Goal: Task Accomplishment & Management: Complete application form

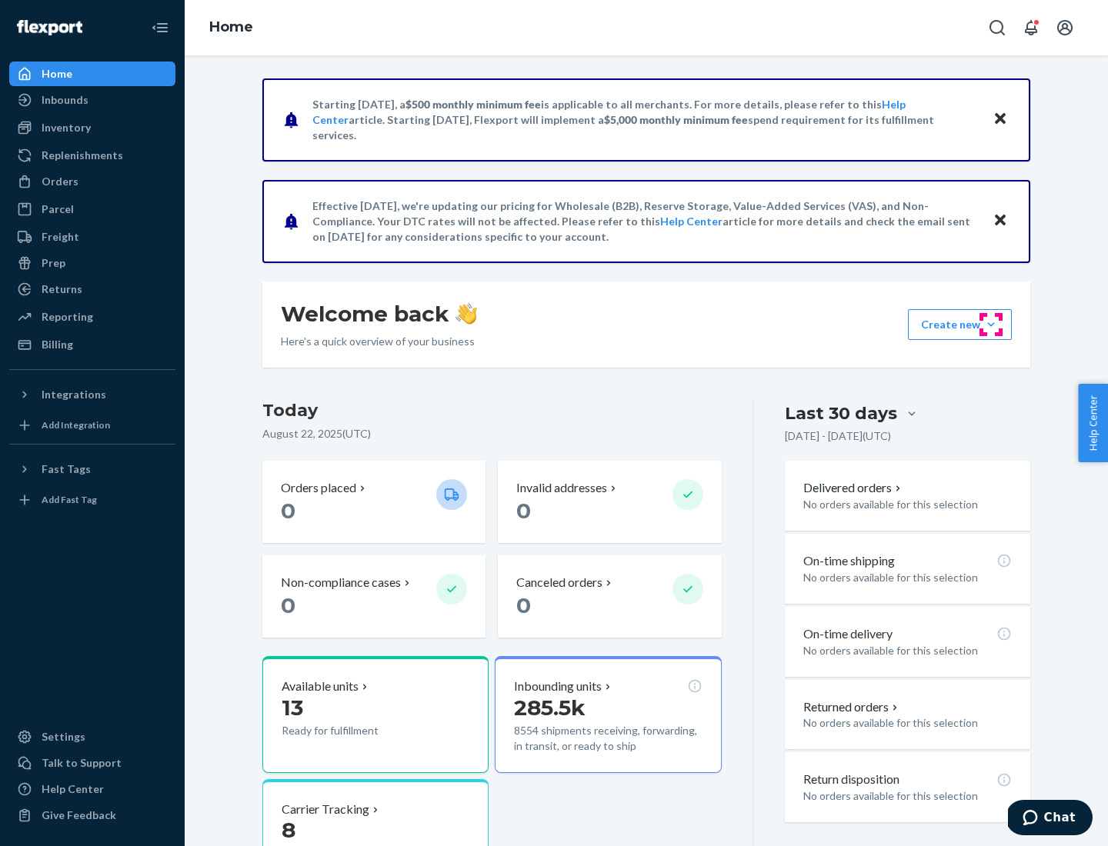
click at [991, 325] on button "Create new Create new inbound Create new order Create new product" at bounding box center [960, 324] width 104 height 31
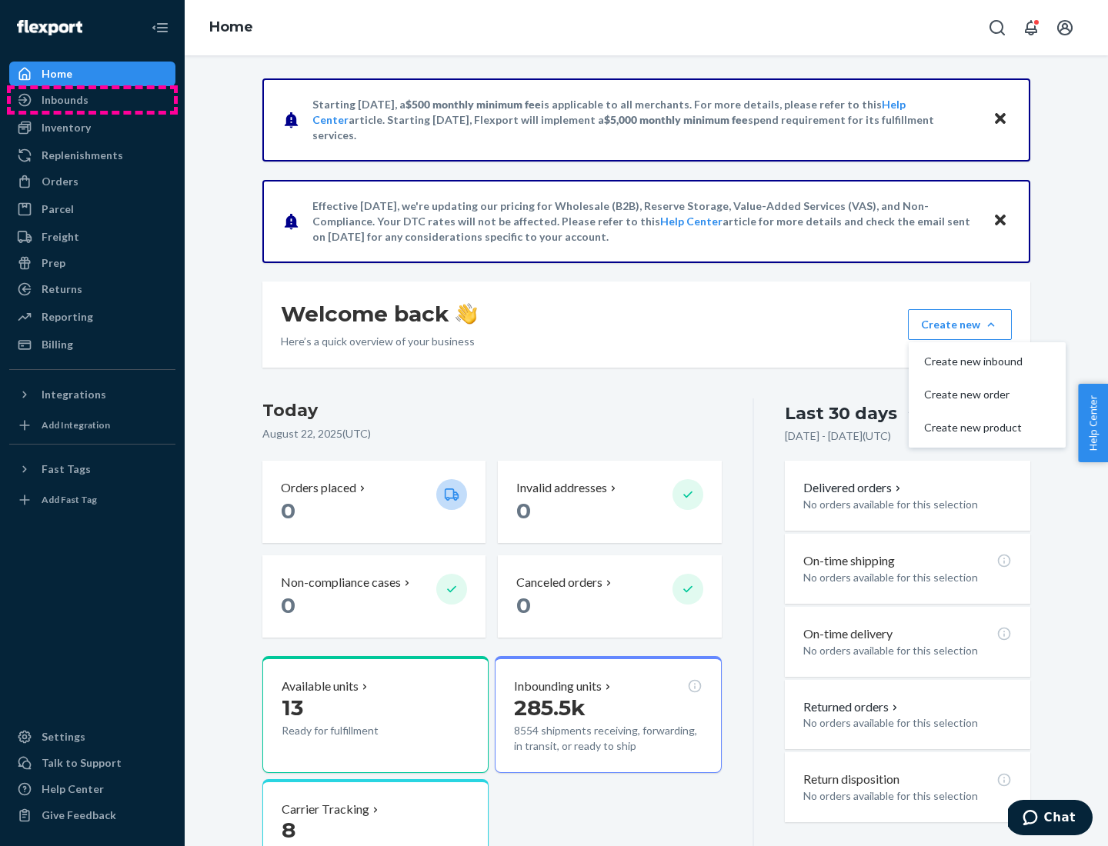
click at [92, 100] on div "Inbounds" at bounding box center [92, 100] width 163 height 22
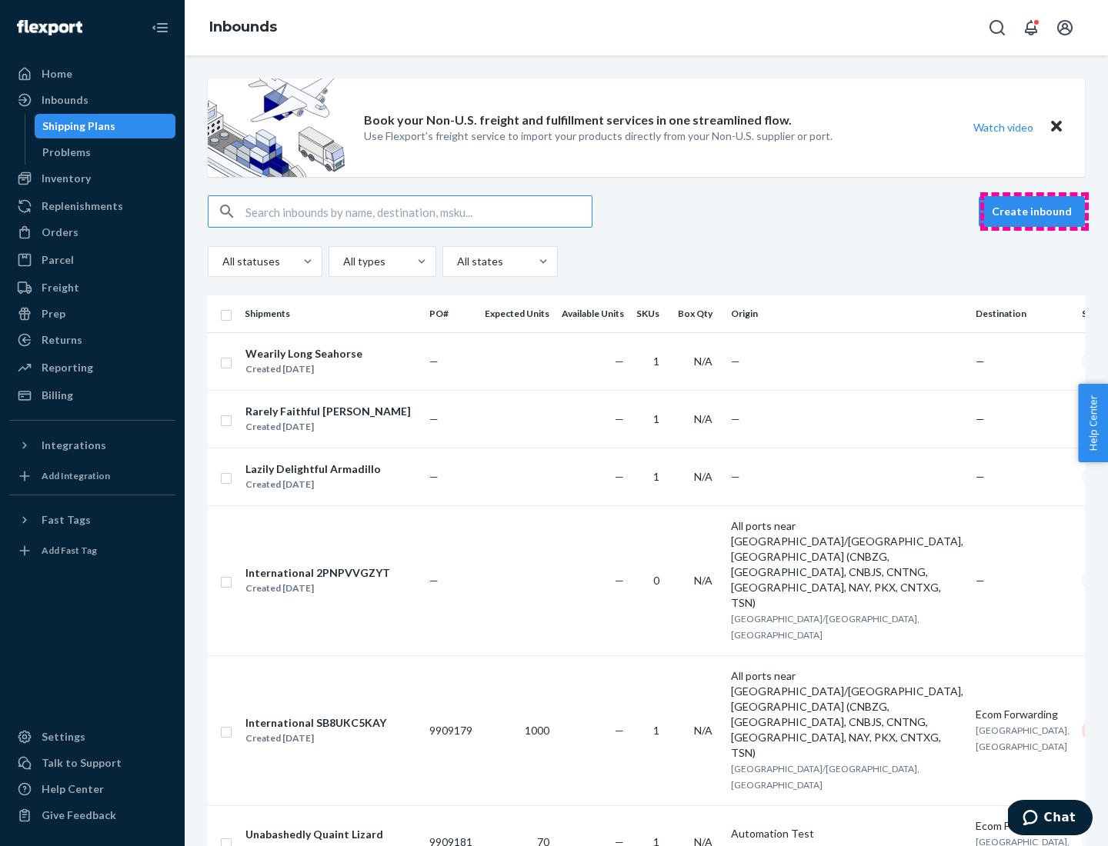
click at [1034, 212] on button "Create inbound" at bounding box center [1031, 211] width 106 height 31
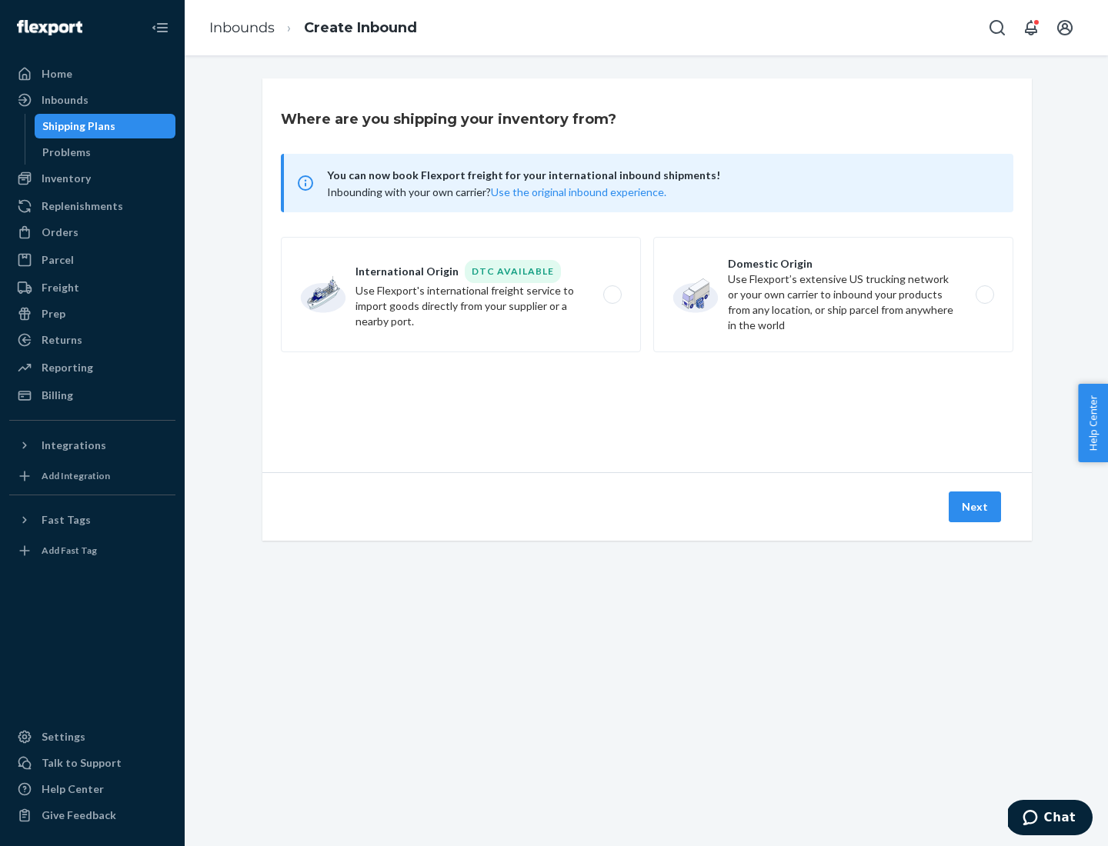
click at [833, 295] on label "Domestic Origin Use Flexport’s extensive US trucking network or your own carrie…" at bounding box center [833, 294] width 360 height 115
click at [984, 295] on input "Domestic Origin Use Flexport’s extensive US trucking network or your own carrie…" at bounding box center [989, 295] width 10 height 10
radio input "true"
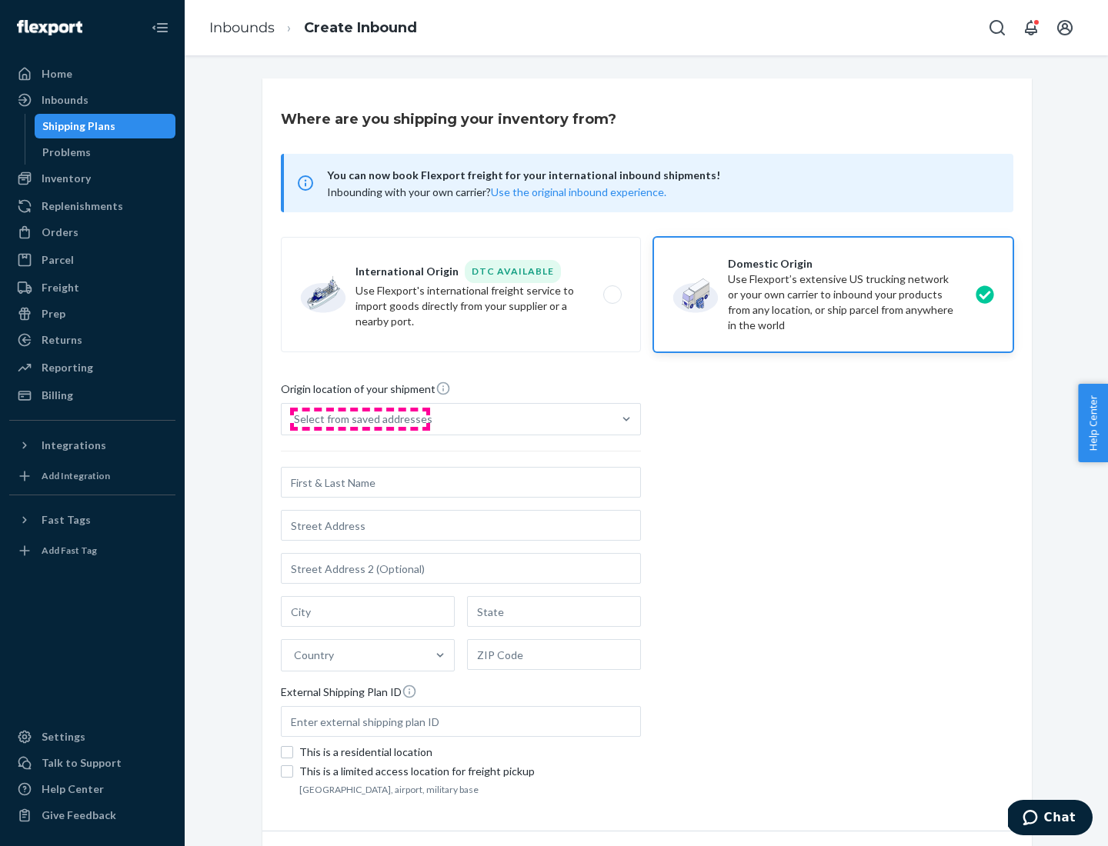
click at [359, 419] on div "Select from saved addresses" at bounding box center [363, 419] width 138 height 15
click at [295, 419] on input "Select from saved addresses" at bounding box center [295, 419] width 2 height 15
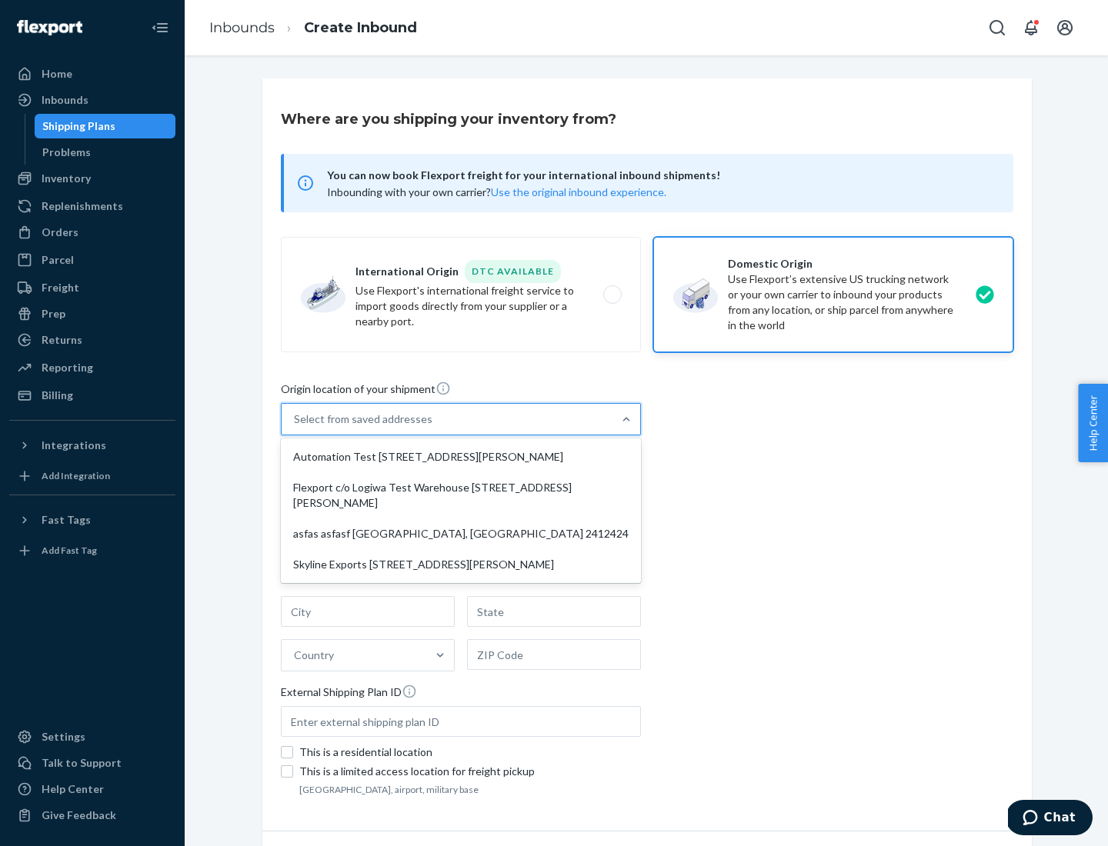
scroll to position [6, 0]
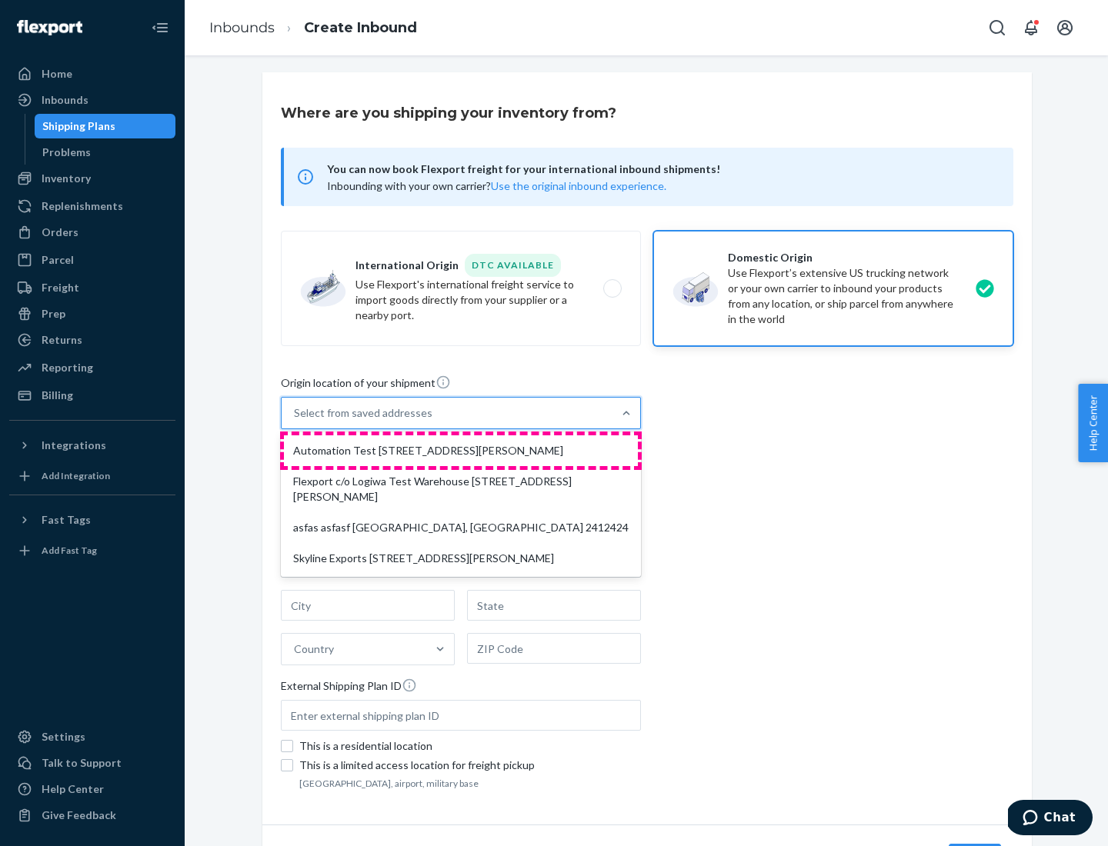
click at [461, 451] on div "Automation Test [STREET_ADDRESS][PERSON_NAME]" at bounding box center [461, 450] width 354 height 31
click at [295, 421] on input "option Automation Test [STREET_ADDRESS][PERSON_NAME] focused, 1 of 4. 4 results…" at bounding box center [295, 412] width 2 height 15
type input "Automation Test"
type input "9th Floor"
type input "[GEOGRAPHIC_DATA]"
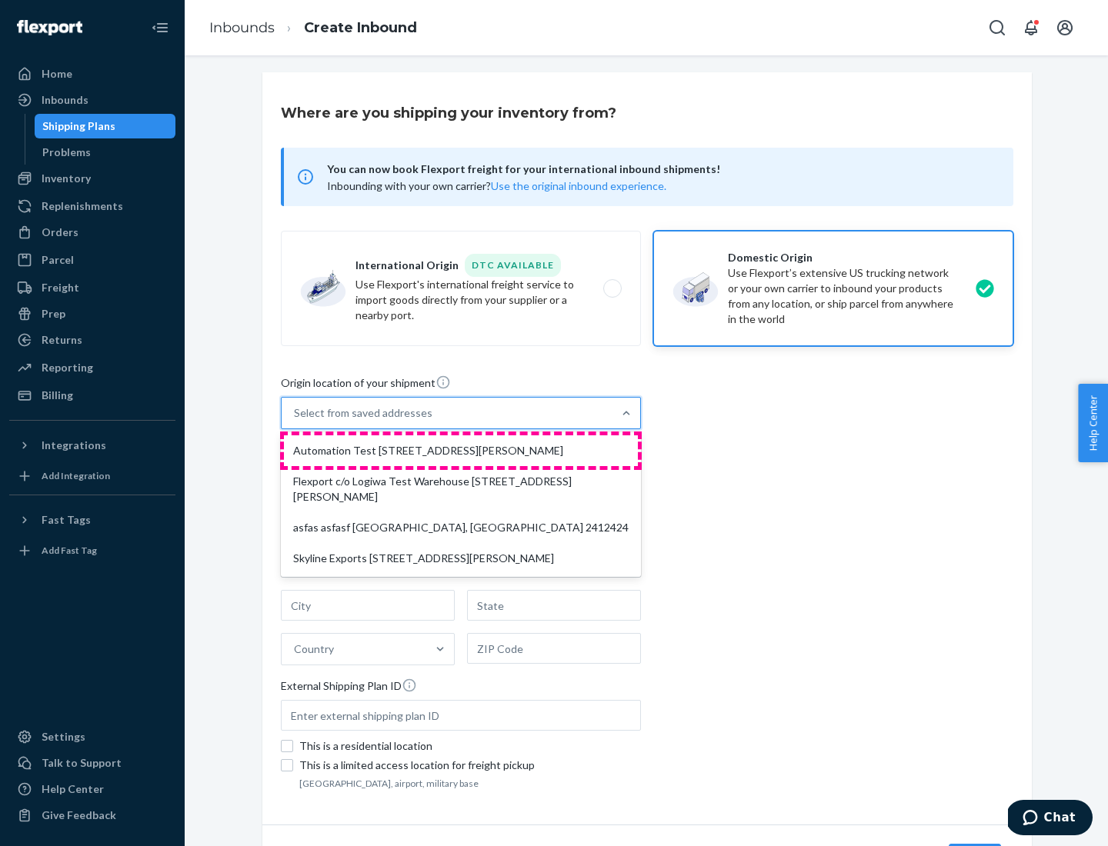
type input "CA"
type input "94104"
type input "[STREET_ADDRESS][PERSON_NAME]"
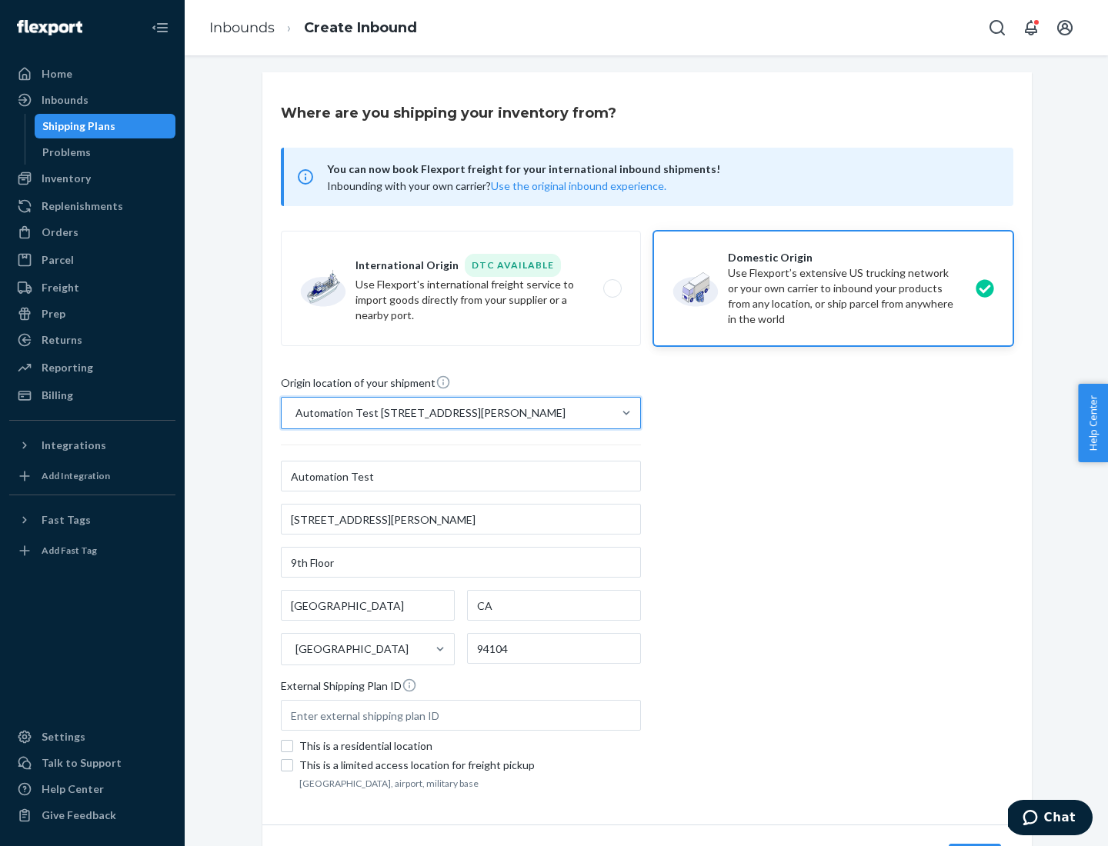
scroll to position [90, 0]
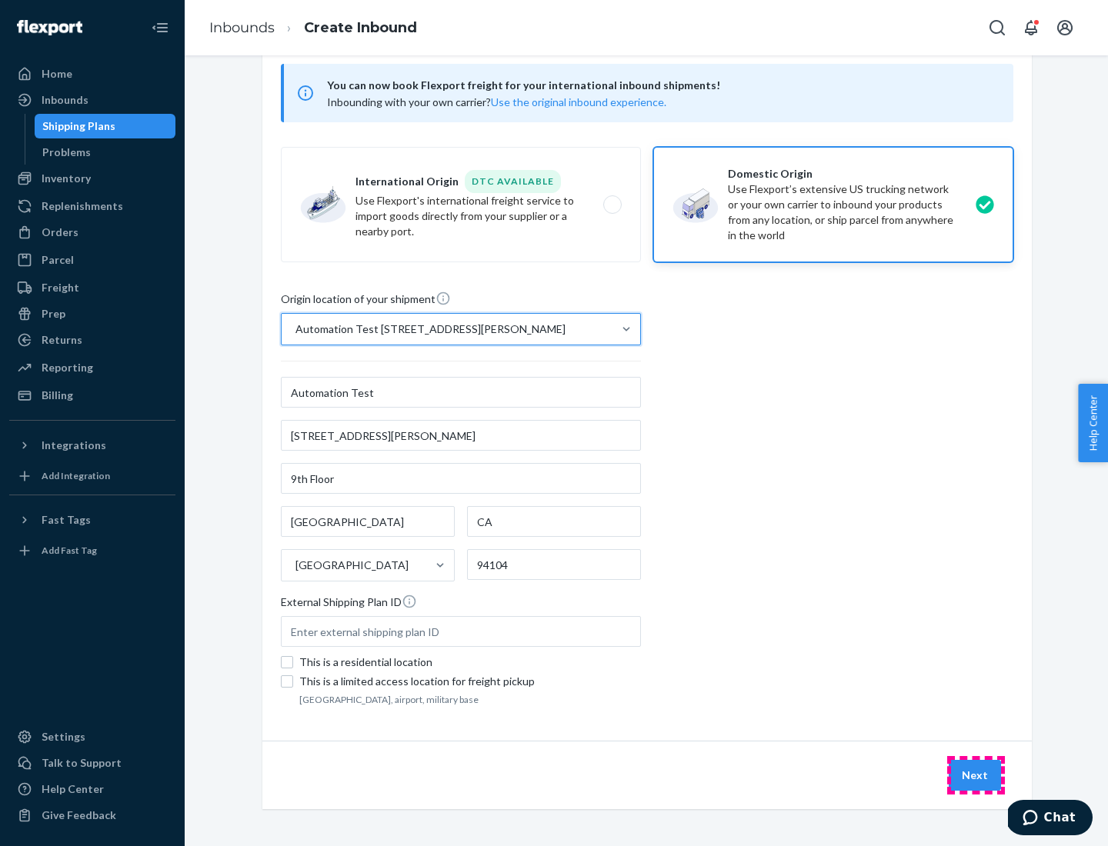
click at [975, 775] on button "Next" at bounding box center [974, 775] width 52 height 31
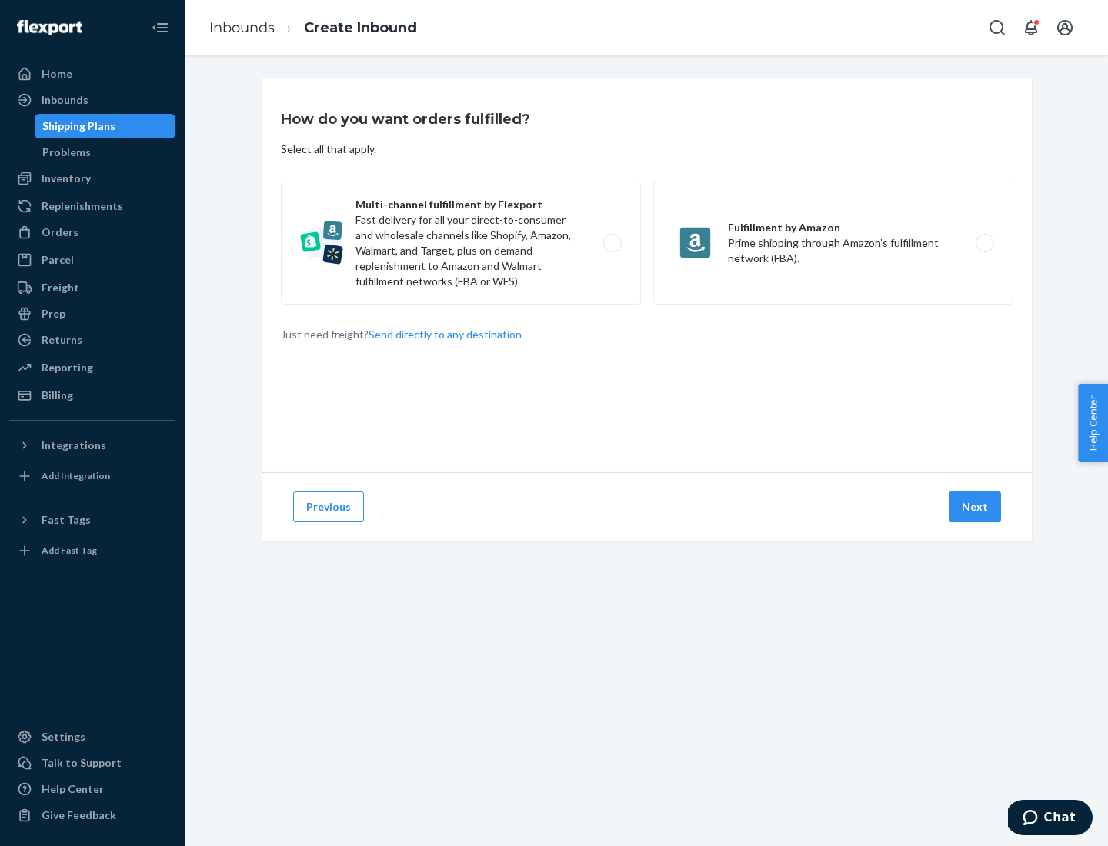
click at [461, 243] on label "Multi-channel fulfillment by Flexport Fast delivery for all your direct-to-cons…" at bounding box center [461, 243] width 360 height 123
click at [612, 243] on input "Multi-channel fulfillment by Flexport Fast delivery for all your direct-to-cons…" at bounding box center [617, 243] width 10 height 10
radio input "true"
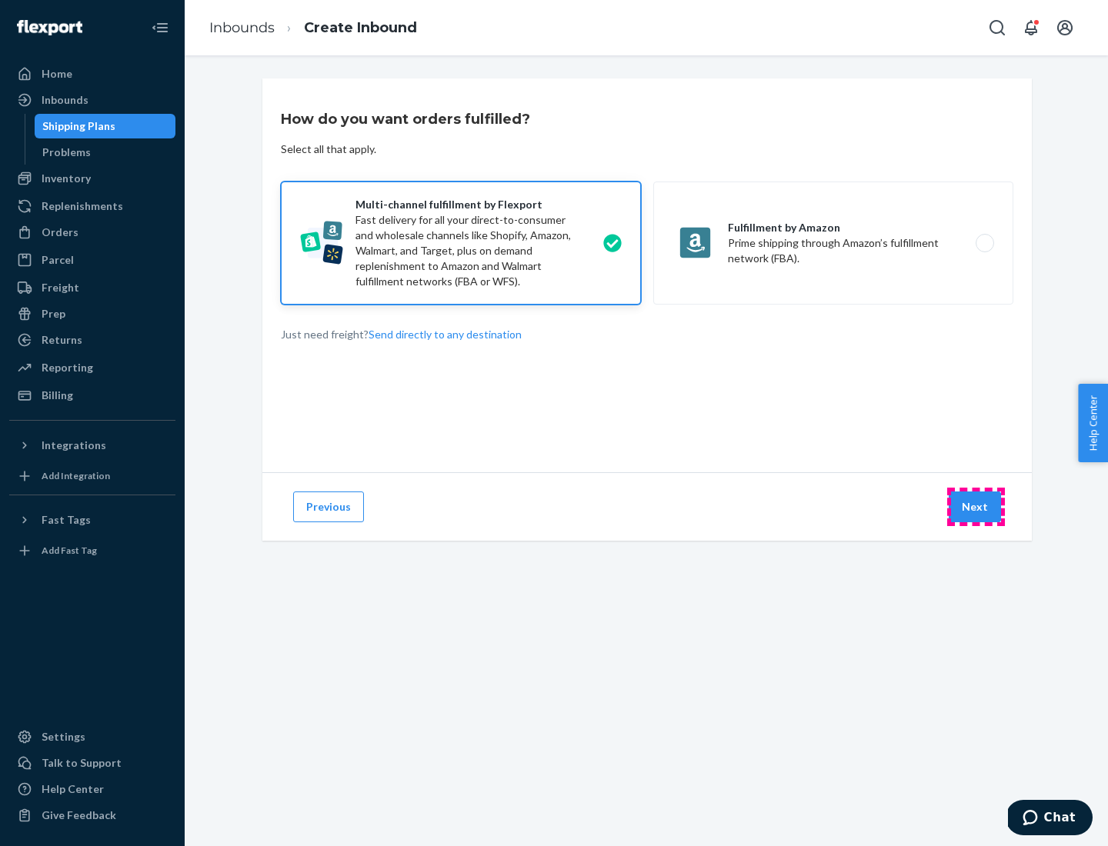
click at [975, 507] on button "Next" at bounding box center [974, 507] width 52 height 31
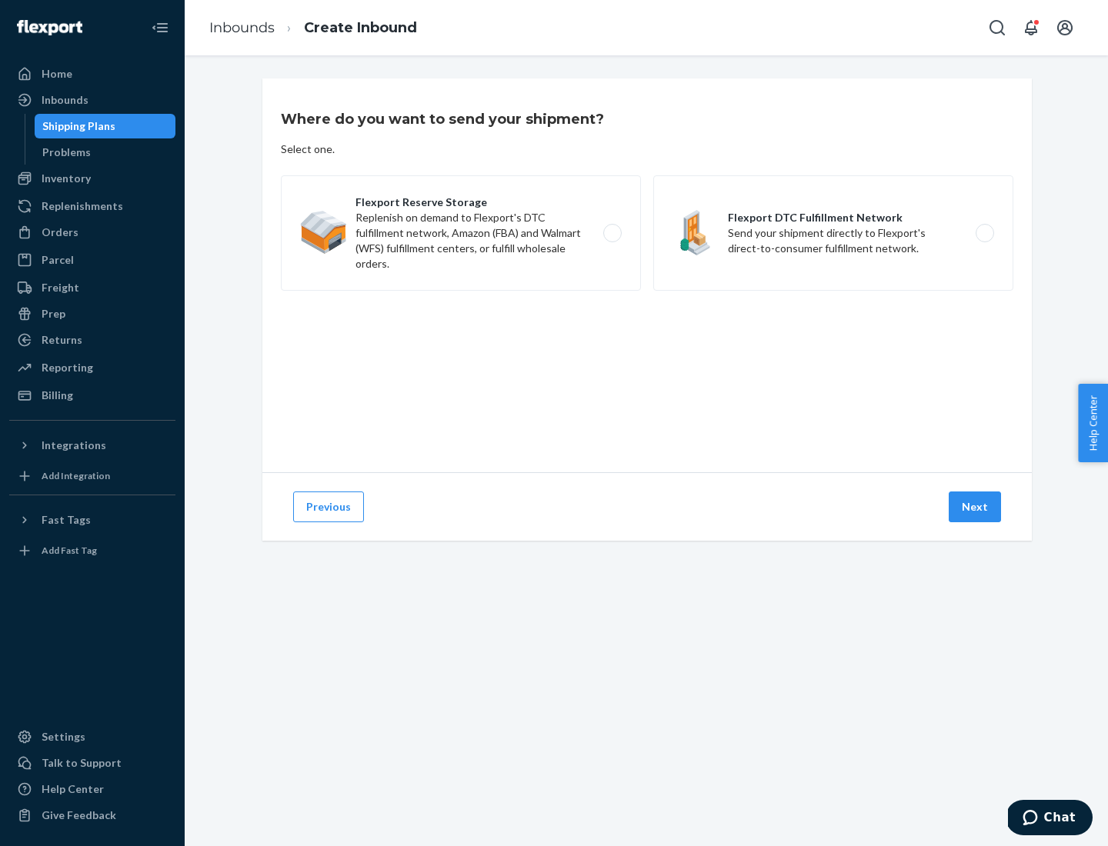
click at [833, 233] on label "Flexport DTC Fulfillment Network Send your shipment directly to Flexport's dire…" at bounding box center [833, 232] width 360 height 115
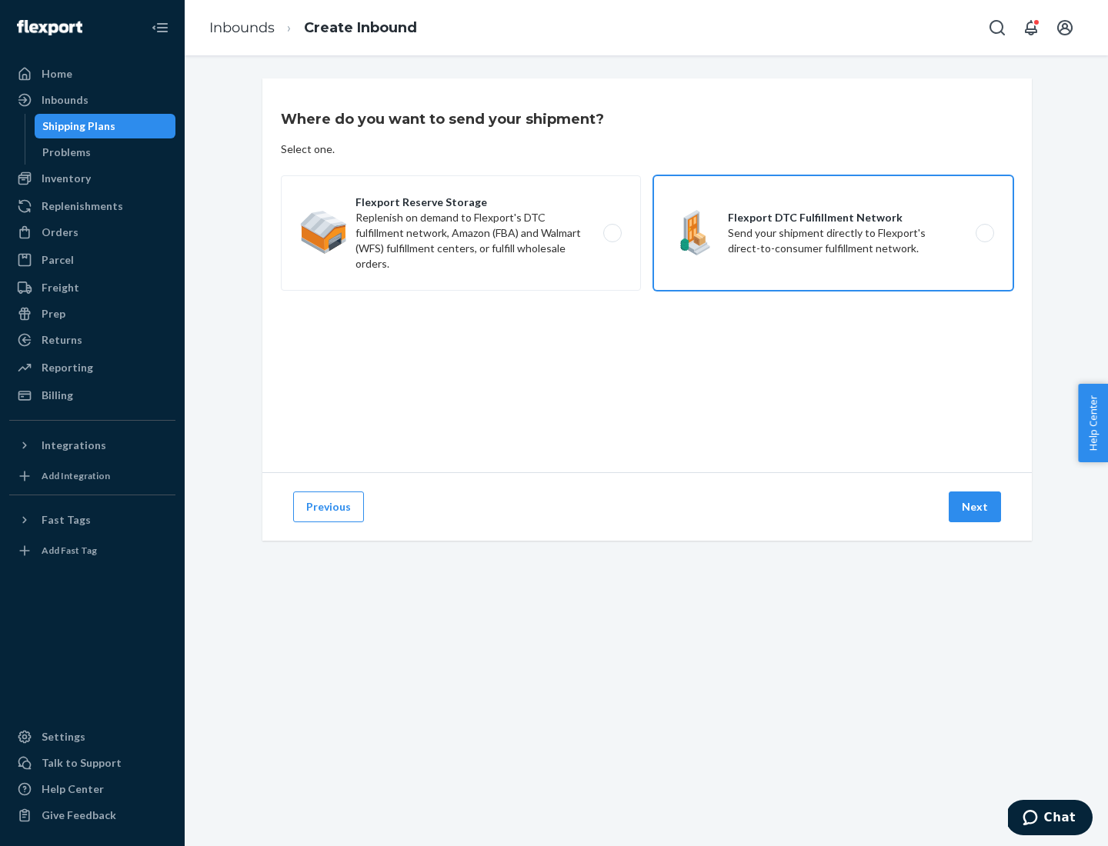
click at [984, 233] on input "Flexport DTC Fulfillment Network Send your shipment directly to Flexport's dire…" at bounding box center [989, 233] width 10 height 10
radio input "true"
click at [975, 507] on button "Next" at bounding box center [974, 507] width 52 height 31
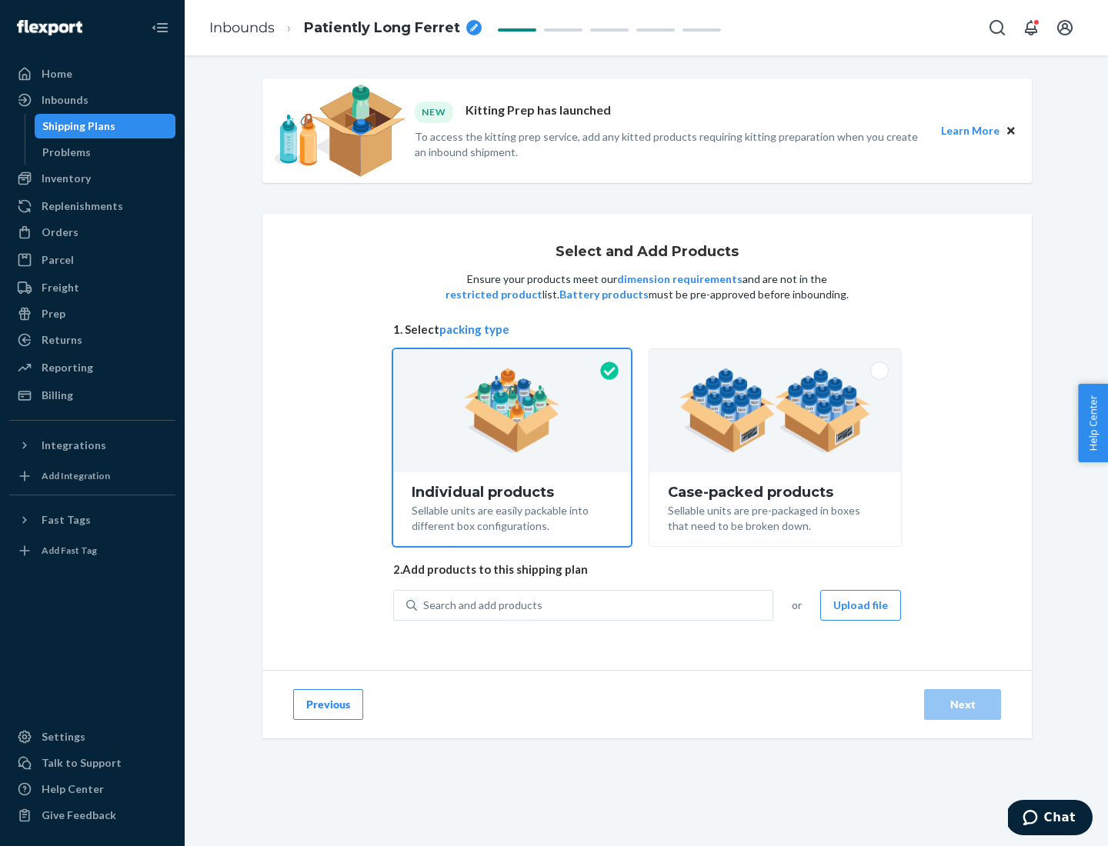
click at [775, 411] on img at bounding box center [775, 410] width 192 height 85
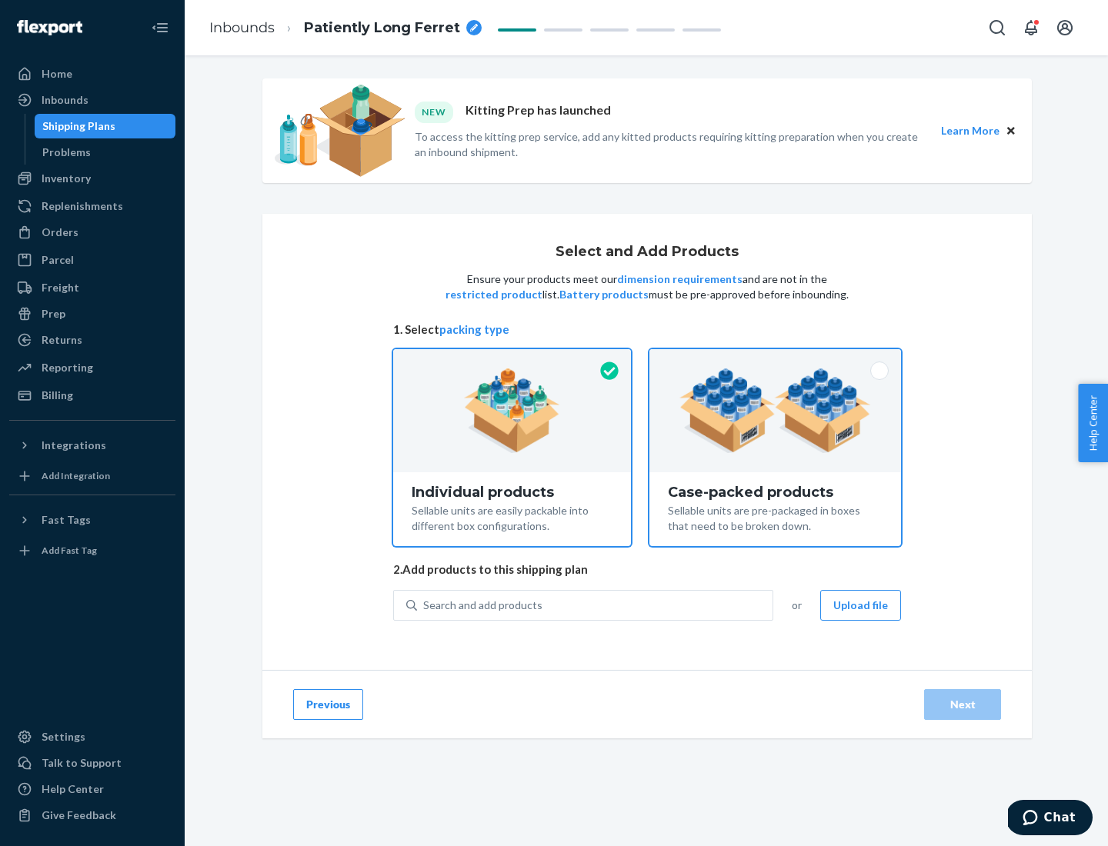
click at [775, 359] on input "Case-packed products Sellable units are pre-packaged in boxes that need to be b…" at bounding box center [775, 354] width 10 height 10
radio input "true"
radio input "false"
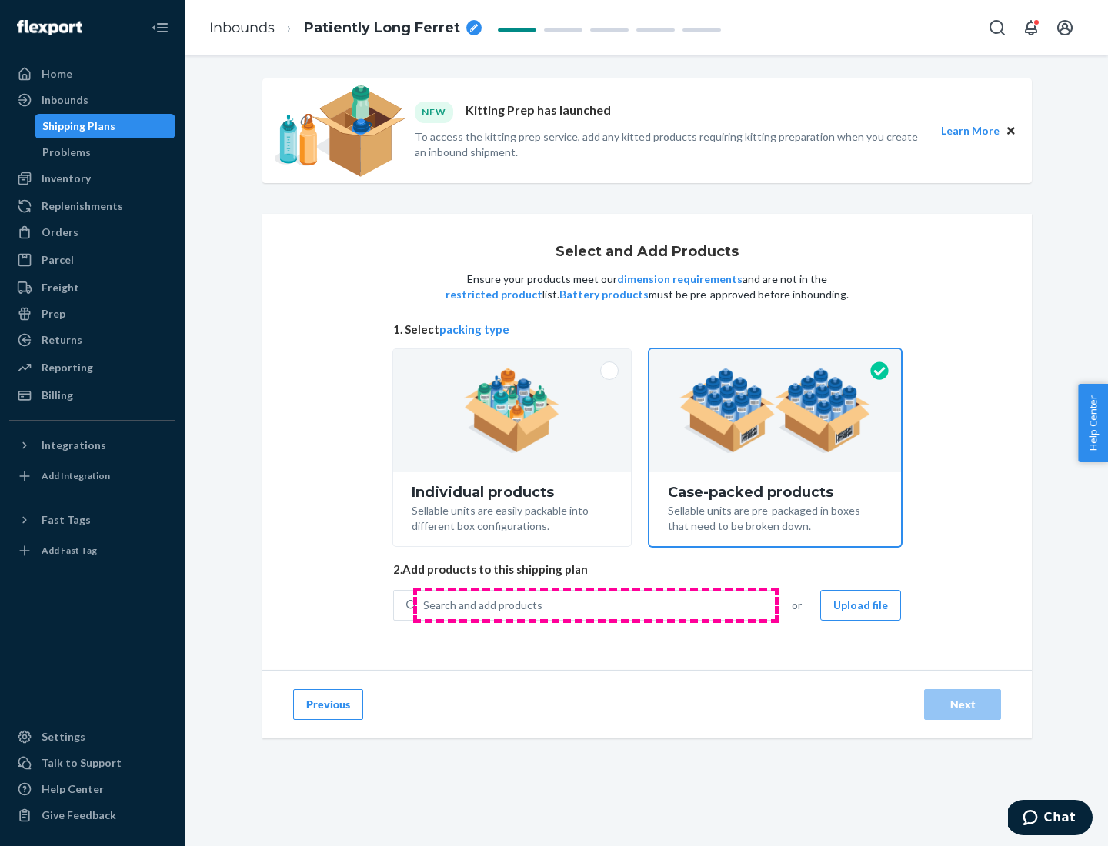
click at [595, 605] on div "Search and add products" at bounding box center [594, 606] width 355 height 28
click at [425, 605] on input "Search and add products" at bounding box center [424, 605] width 2 height 15
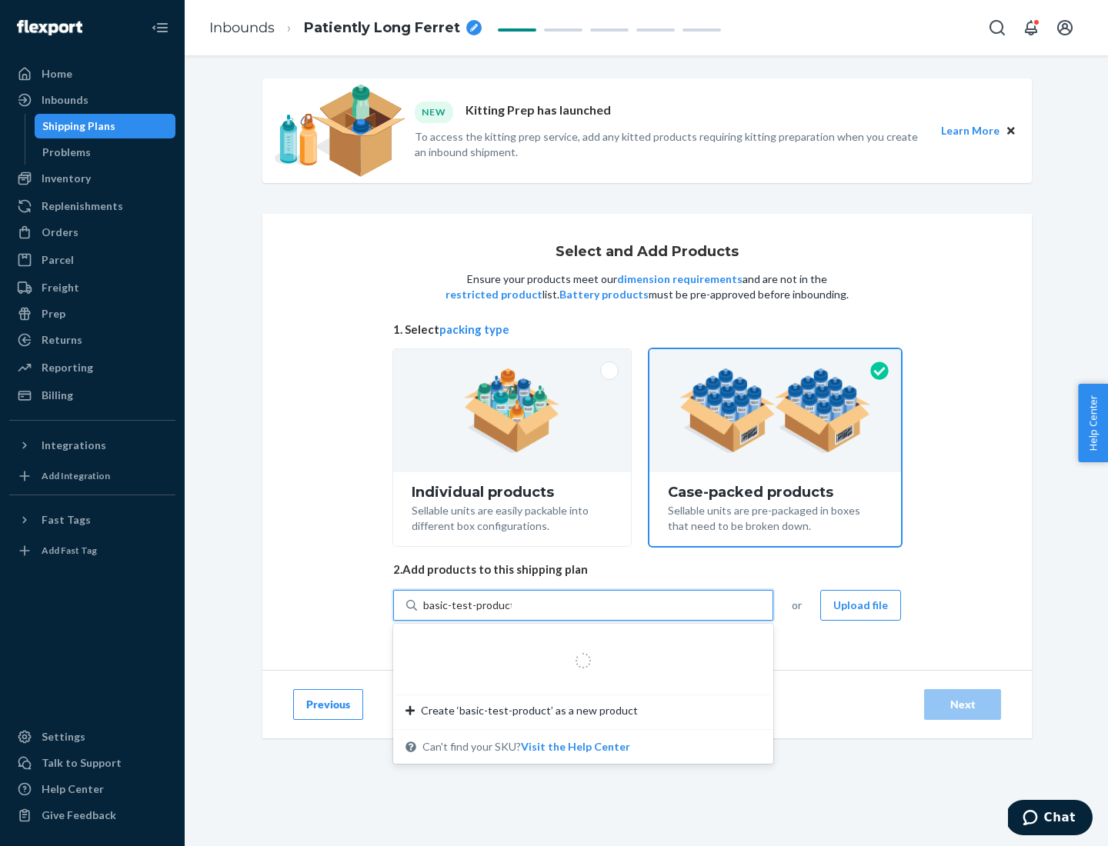
type input "basic-test-product-1"
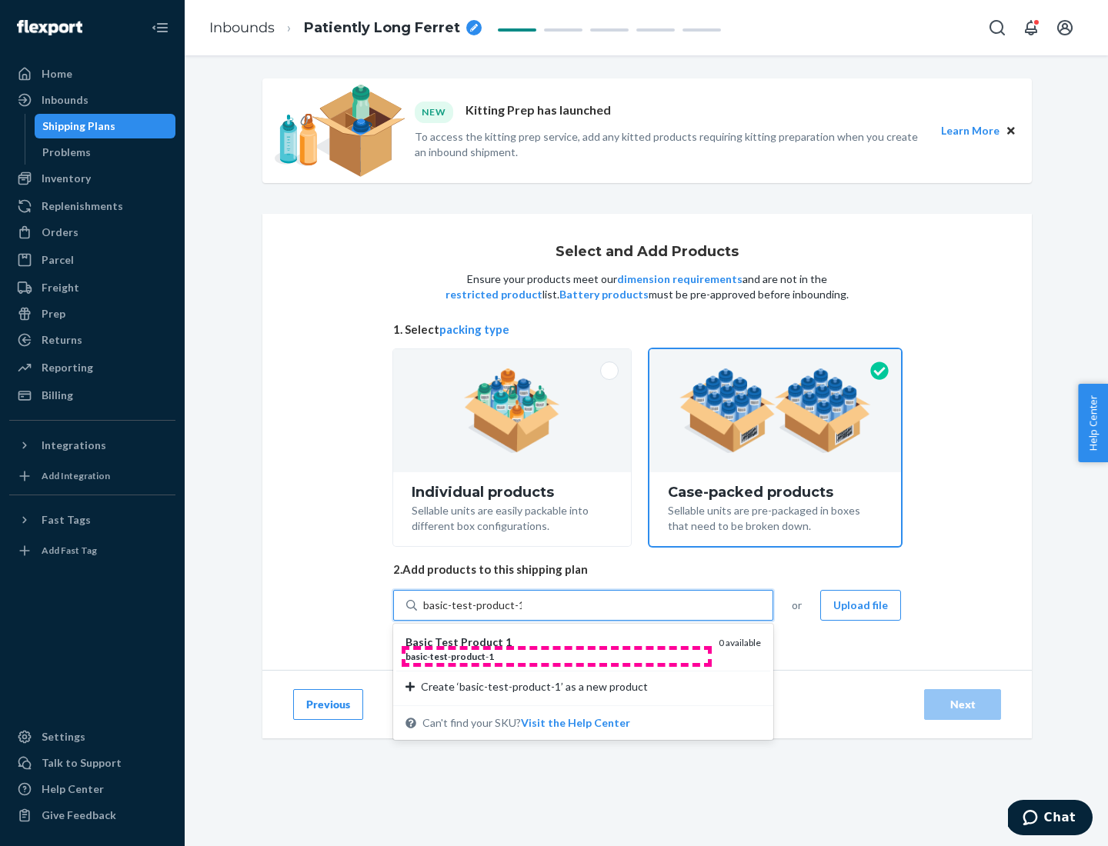
click at [556, 656] on div "basic - test - product - 1" at bounding box center [555, 656] width 301 height 13
click at [522, 613] on input "basic-test-product-1" at bounding box center [472, 605] width 98 height 15
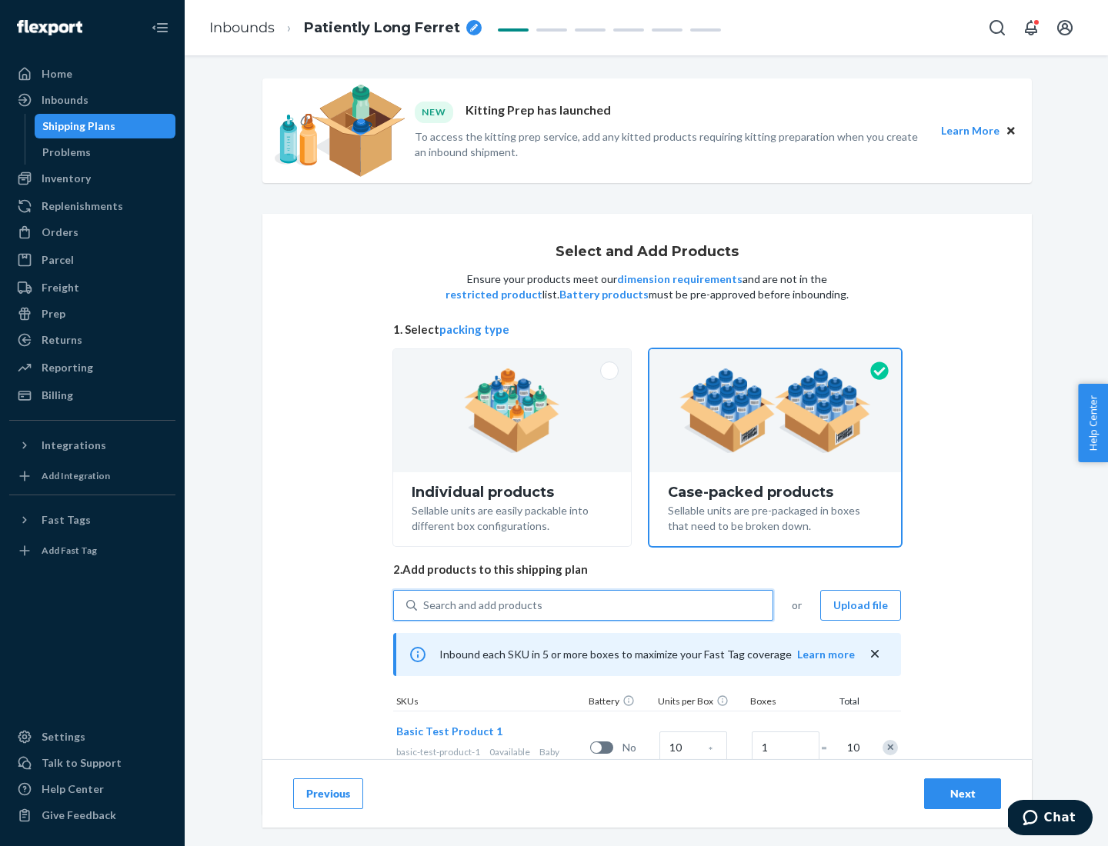
scroll to position [55, 0]
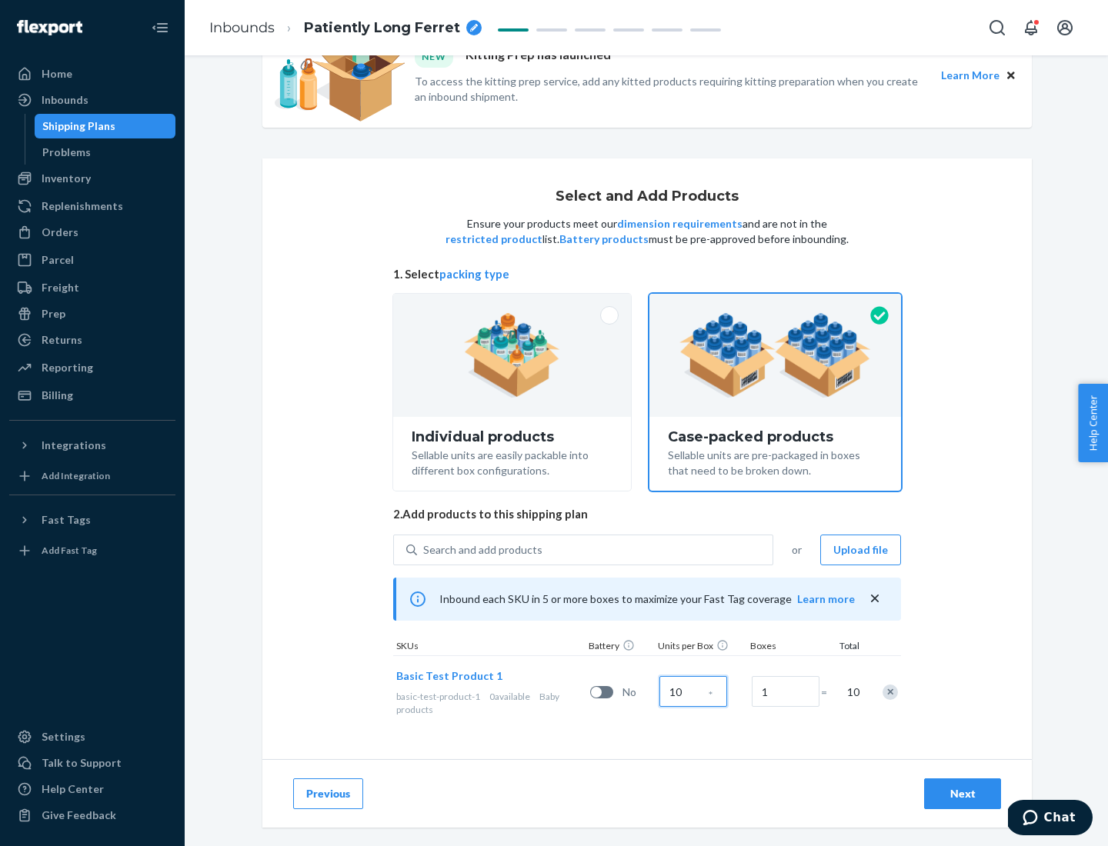
type input "10"
type input "7"
click at [962, 794] on div "Next" at bounding box center [962, 793] width 51 height 15
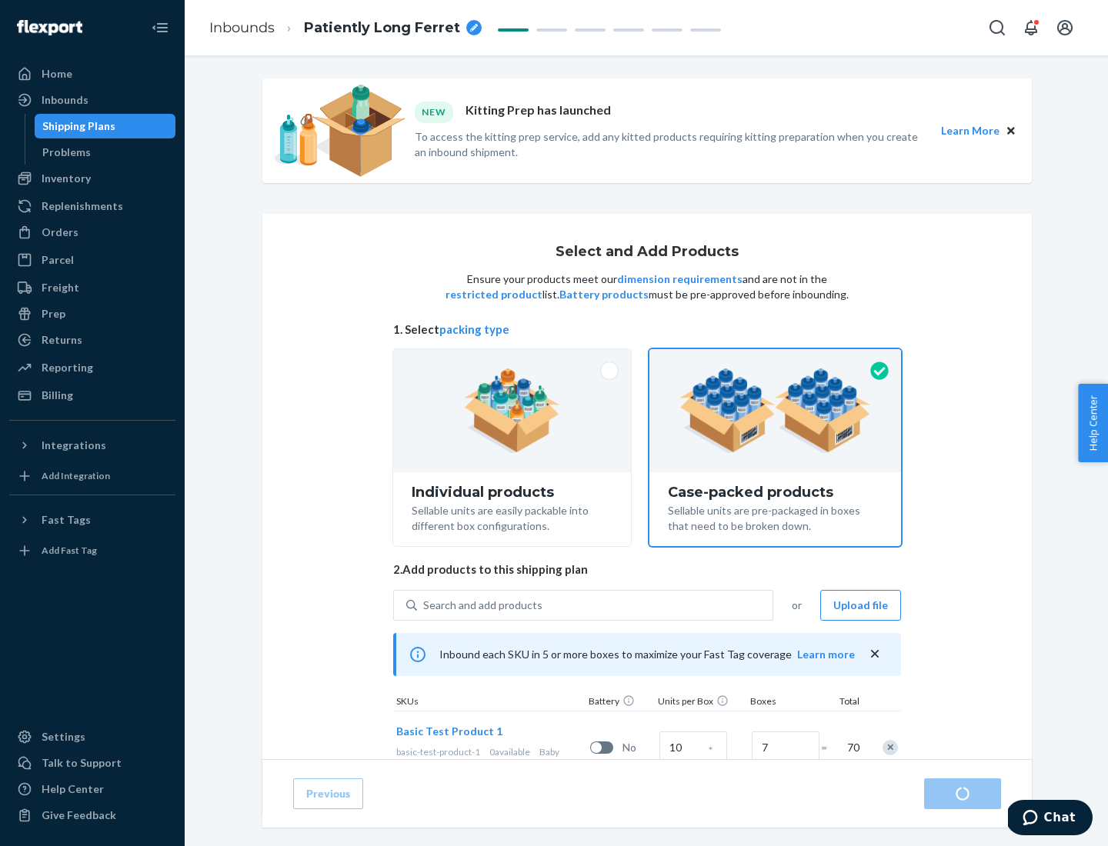
radio input "true"
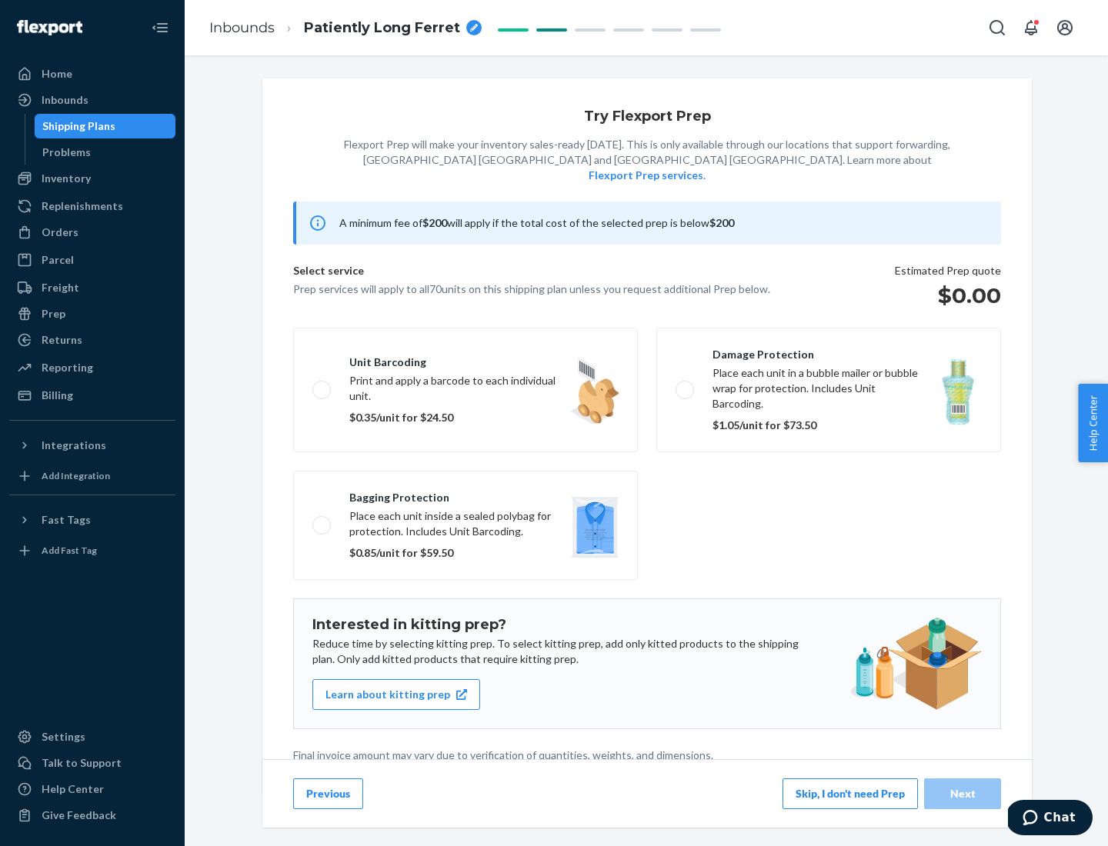
scroll to position [4, 0]
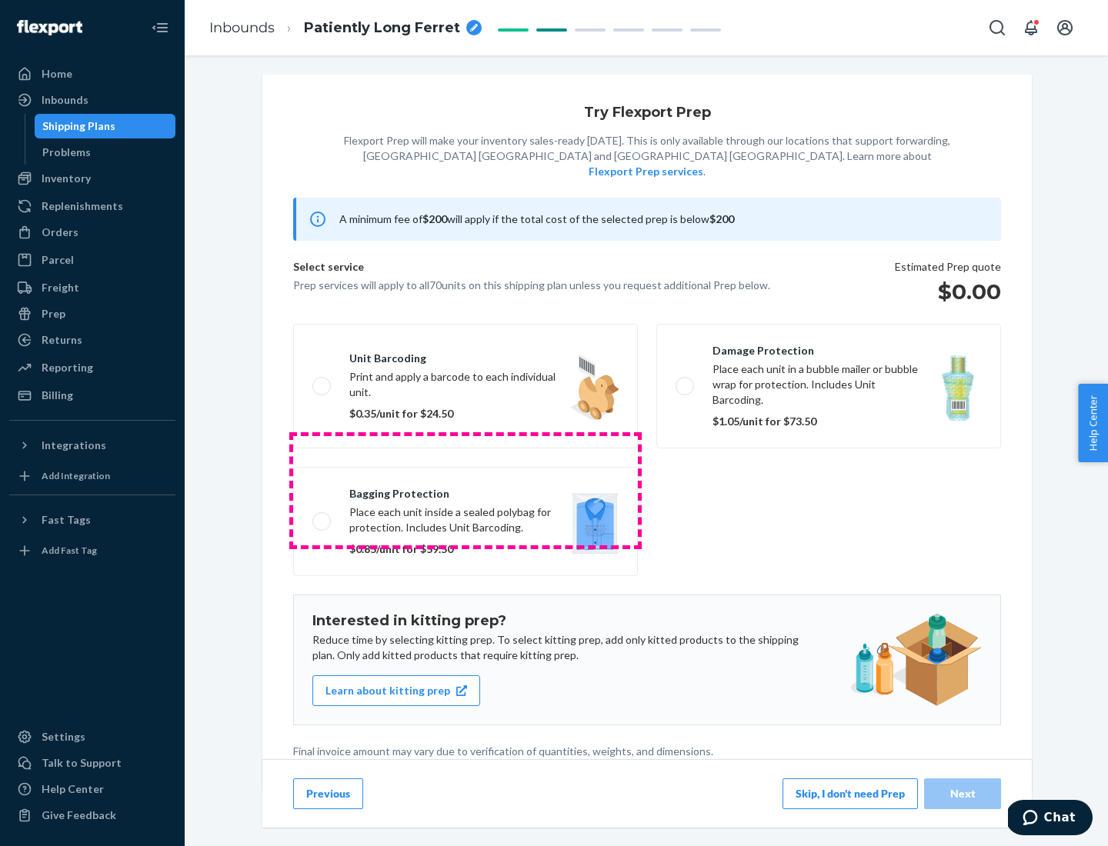
click at [465, 490] on label "Bagging protection Place each unit inside a sealed polybag for protection. Incl…" at bounding box center [465, 521] width 345 height 109
click at [322, 516] on input "Bagging protection Place each unit inside a sealed polybag for protection. Incl…" at bounding box center [317, 521] width 10 height 10
checkbox input "true"
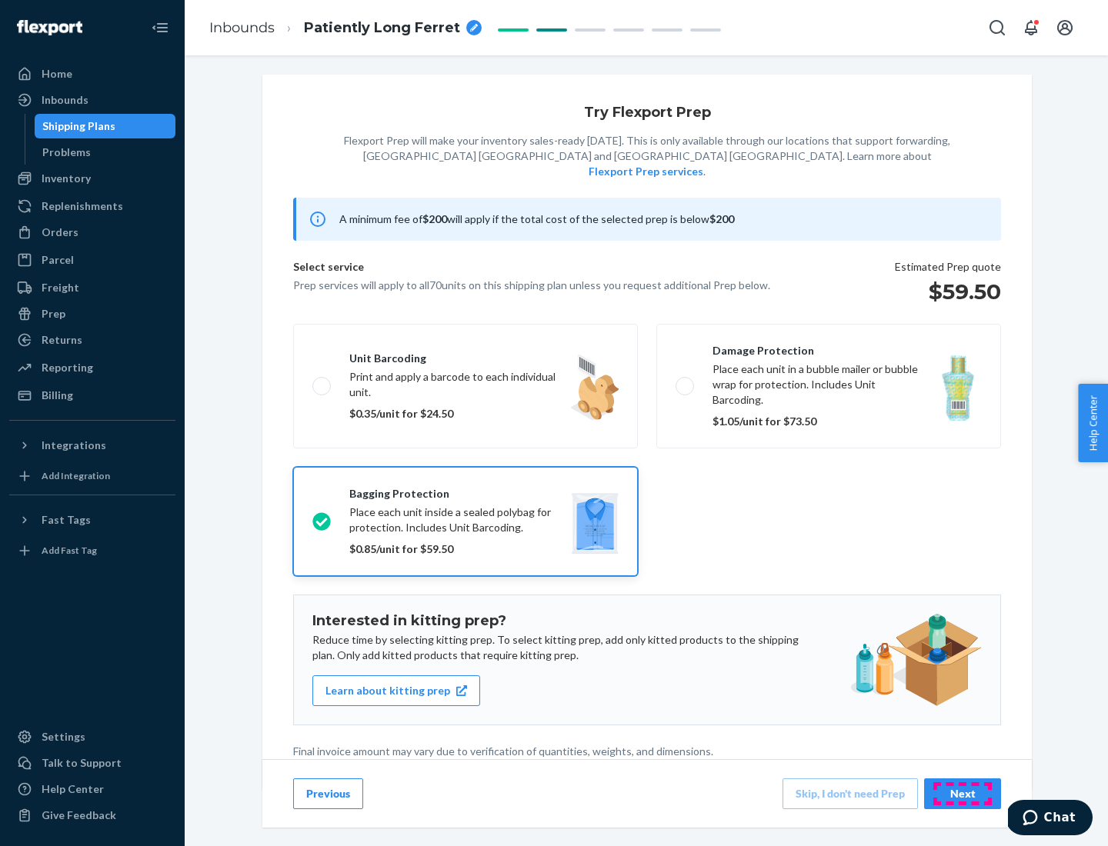
click at [962, 793] on div "Next" at bounding box center [962, 793] width 51 height 15
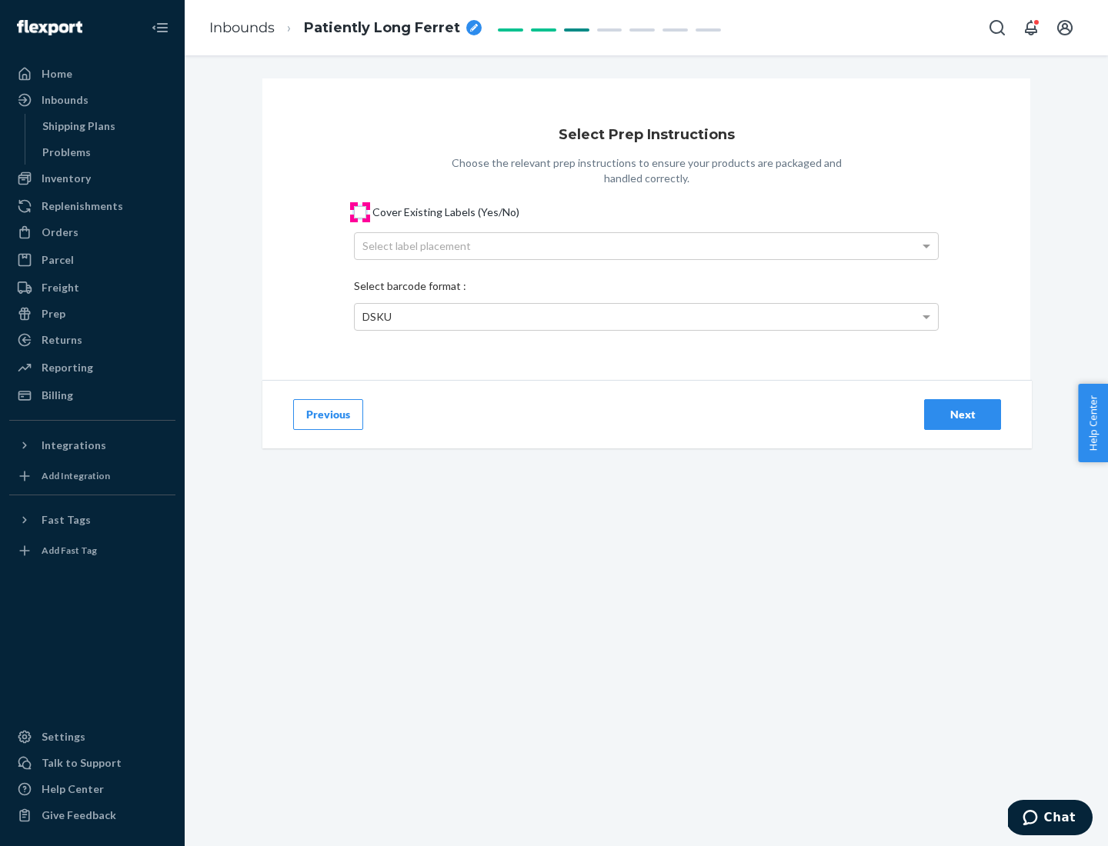
click at [360, 212] on input "Cover Existing Labels (Yes/No)" at bounding box center [360, 212] width 12 height 12
checkbox input "true"
click at [646, 245] on div "Select label placement" at bounding box center [646, 246] width 583 height 26
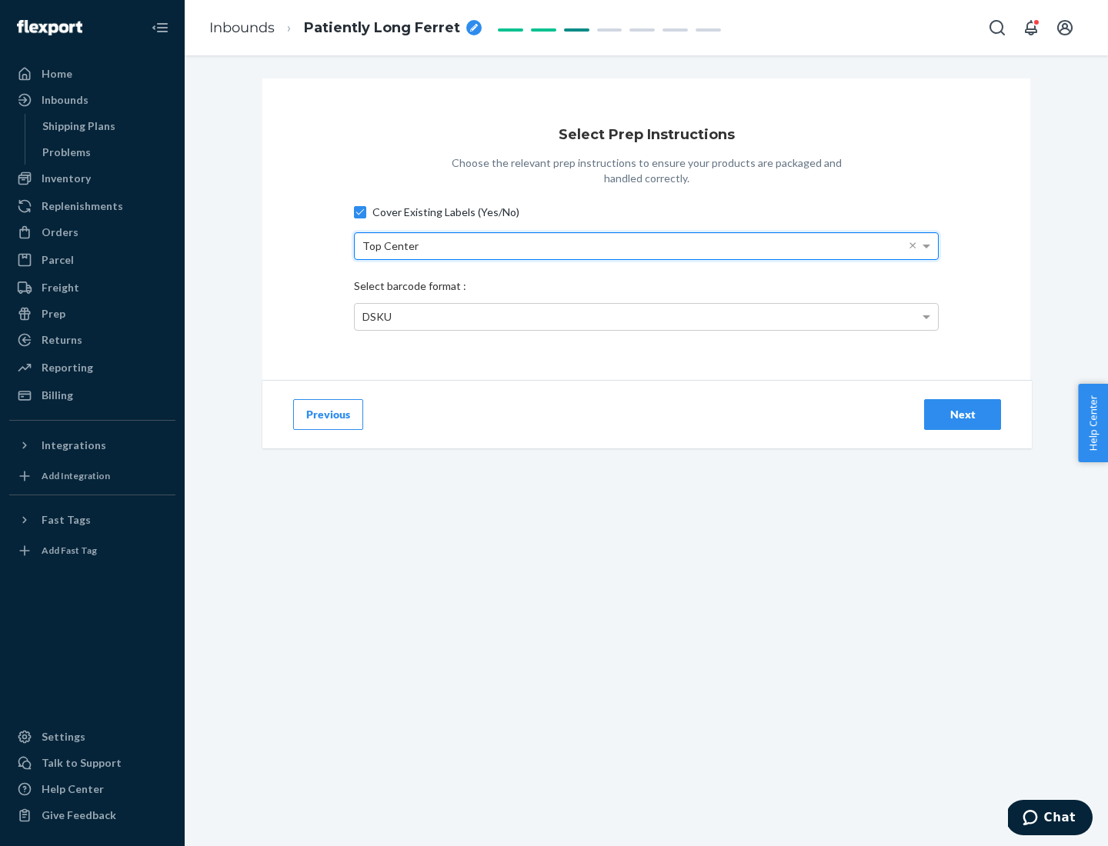
click at [646, 316] on div "DSKU" at bounding box center [646, 317] width 583 height 26
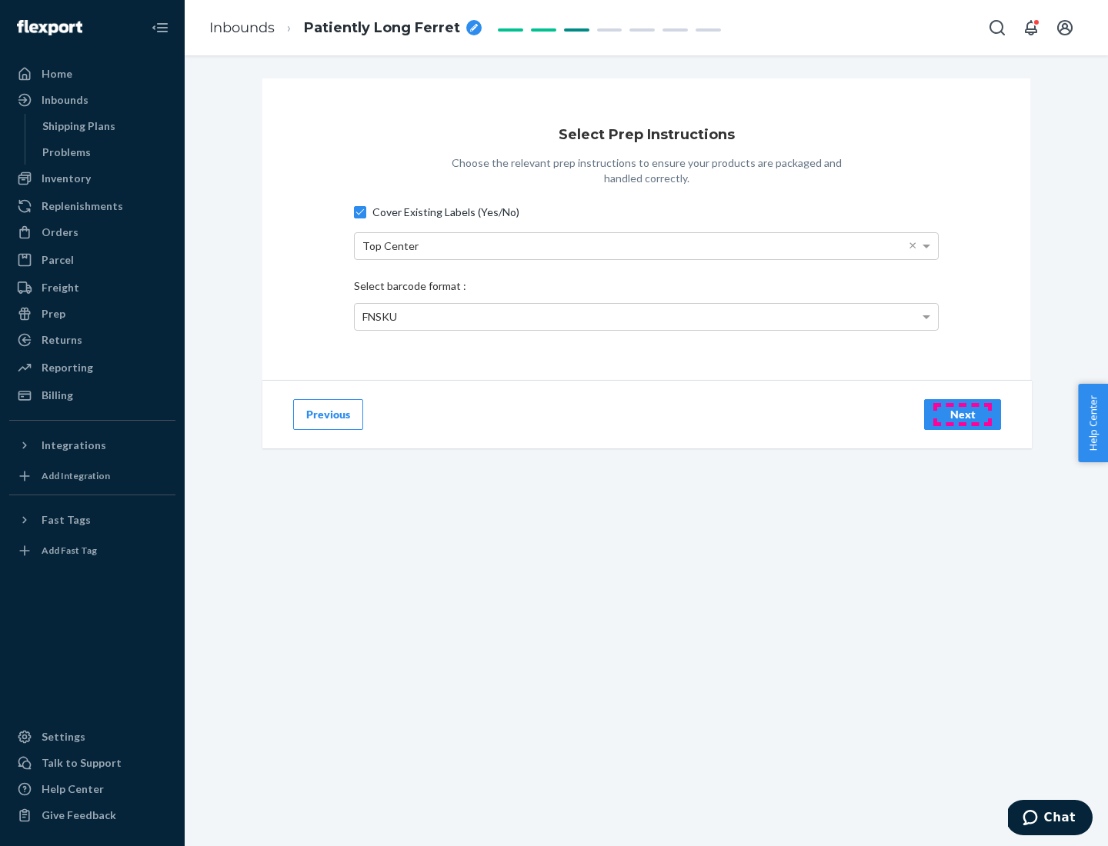
click at [962, 414] on div "Next" at bounding box center [962, 414] width 51 height 15
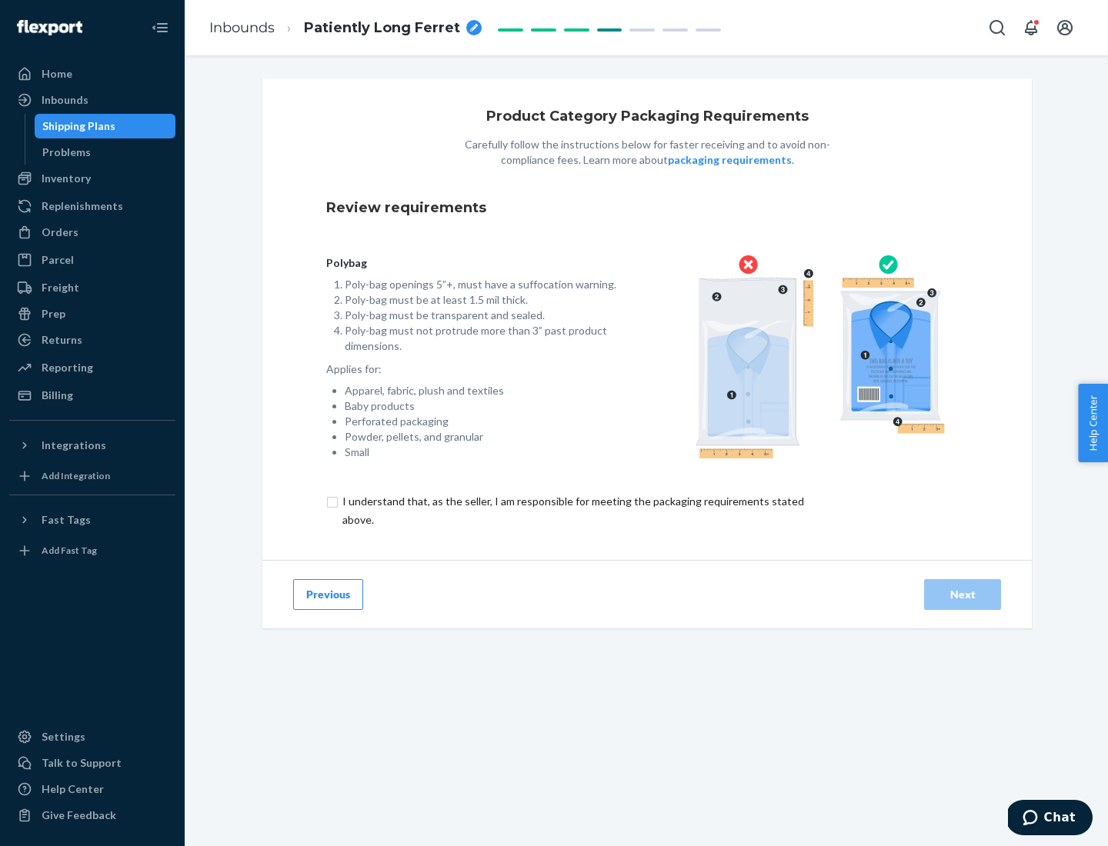
click at [572, 510] on input "checkbox" at bounding box center [582, 510] width 512 height 37
checkbox input "true"
click at [962, 594] on div "Next" at bounding box center [962, 594] width 51 height 15
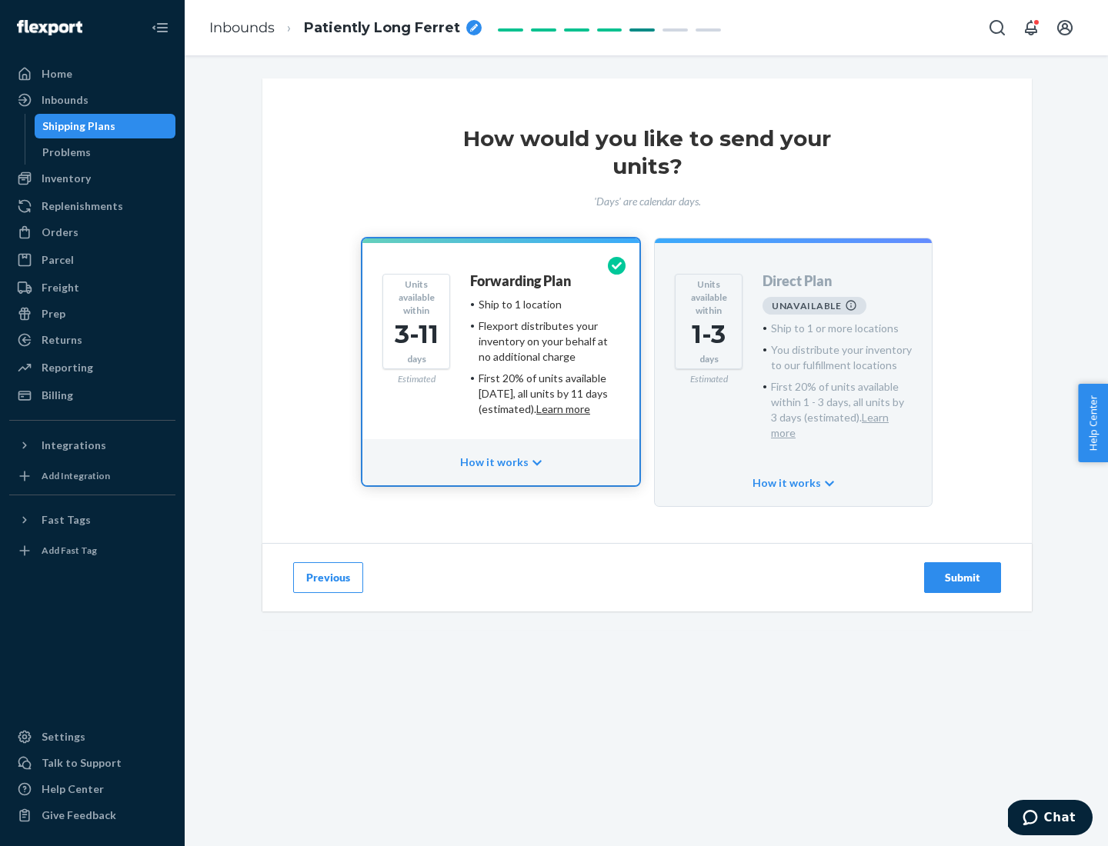
click at [522, 281] on h4 "Forwarding Plan" at bounding box center [520, 281] width 101 height 15
click at [962, 570] on div "Submit" at bounding box center [962, 577] width 51 height 15
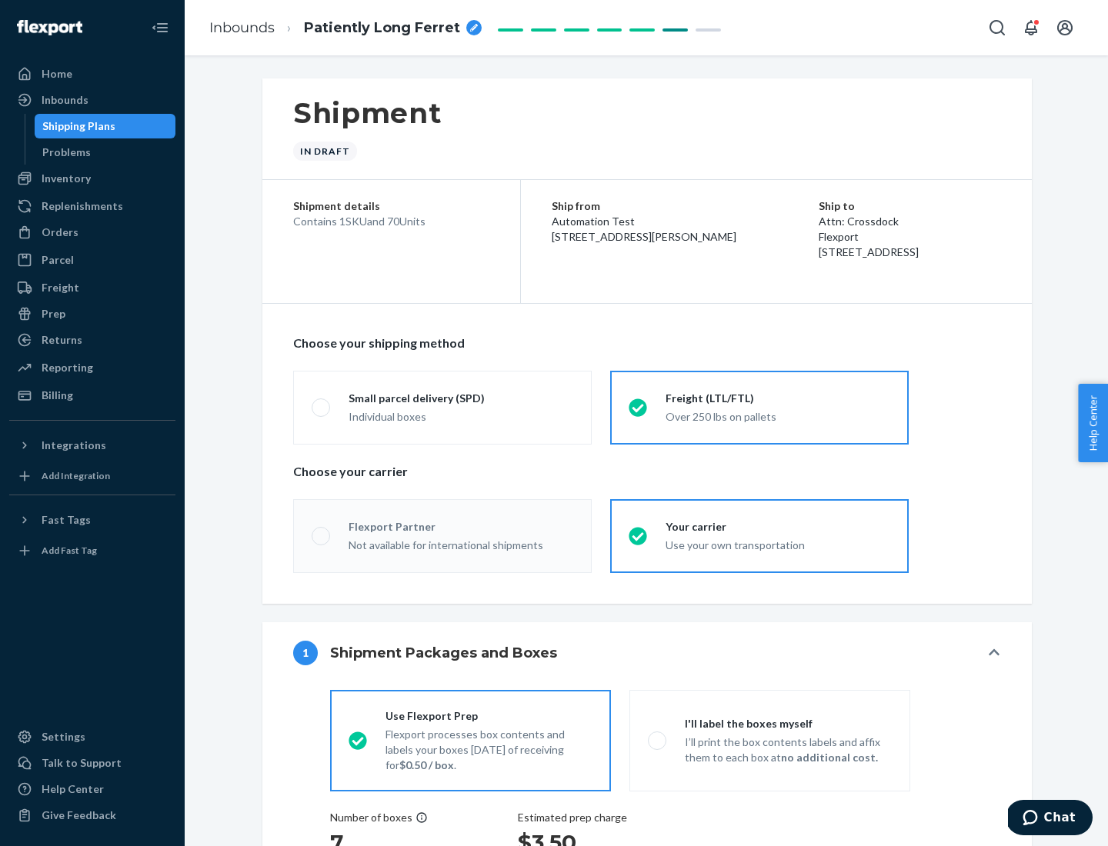
radio input "true"
radio input "false"
radio input "true"
radio input "false"
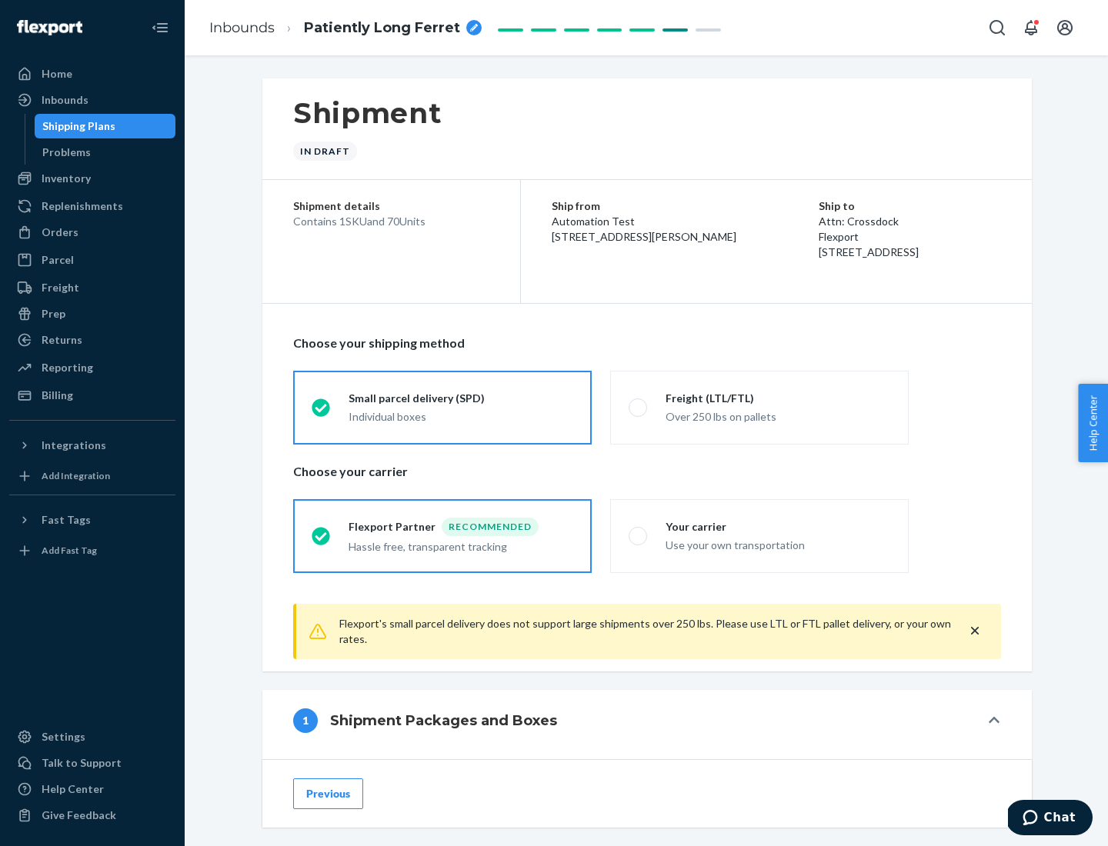
click at [759, 407] on div "Over 250 lbs on pallets" at bounding box center [777, 415] width 225 height 18
click at [638, 407] on input "Freight (LTL/FTL) Over 250 lbs on pallets" at bounding box center [633, 407] width 10 height 10
radio input "true"
radio input "false"
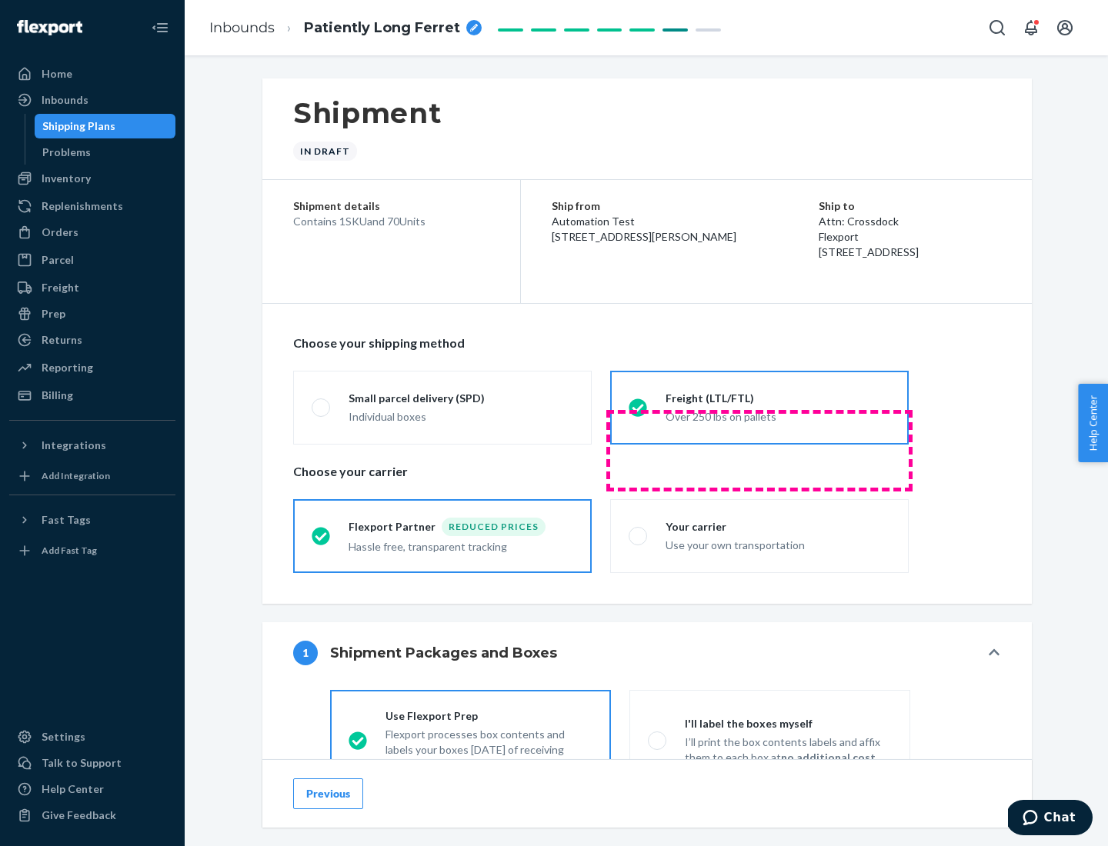
scroll to position [85, 0]
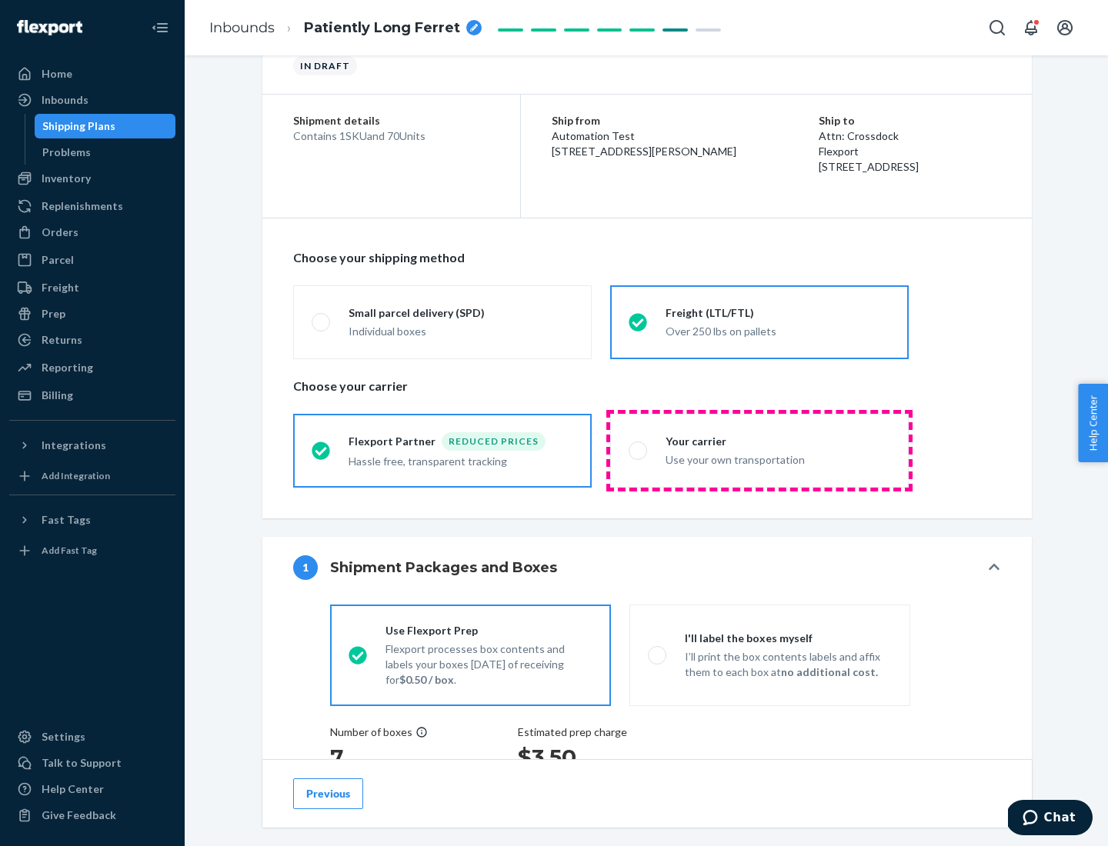
click at [759, 450] on div "Use your own transportation" at bounding box center [777, 458] width 225 height 18
click at [638, 450] on input "Your carrier Use your own transportation" at bounding box center [633, 450] width 10 height 10
radio input "true"
radio input "false"
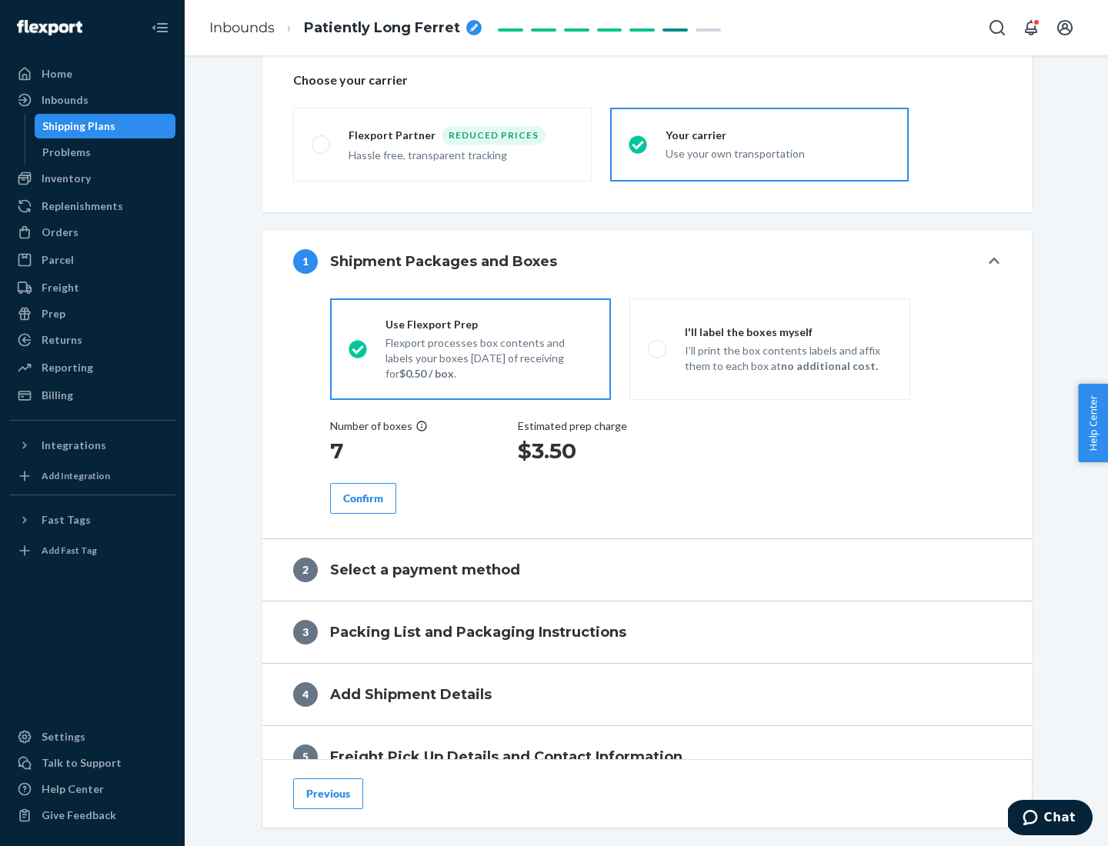
scroll to position [290, 0]
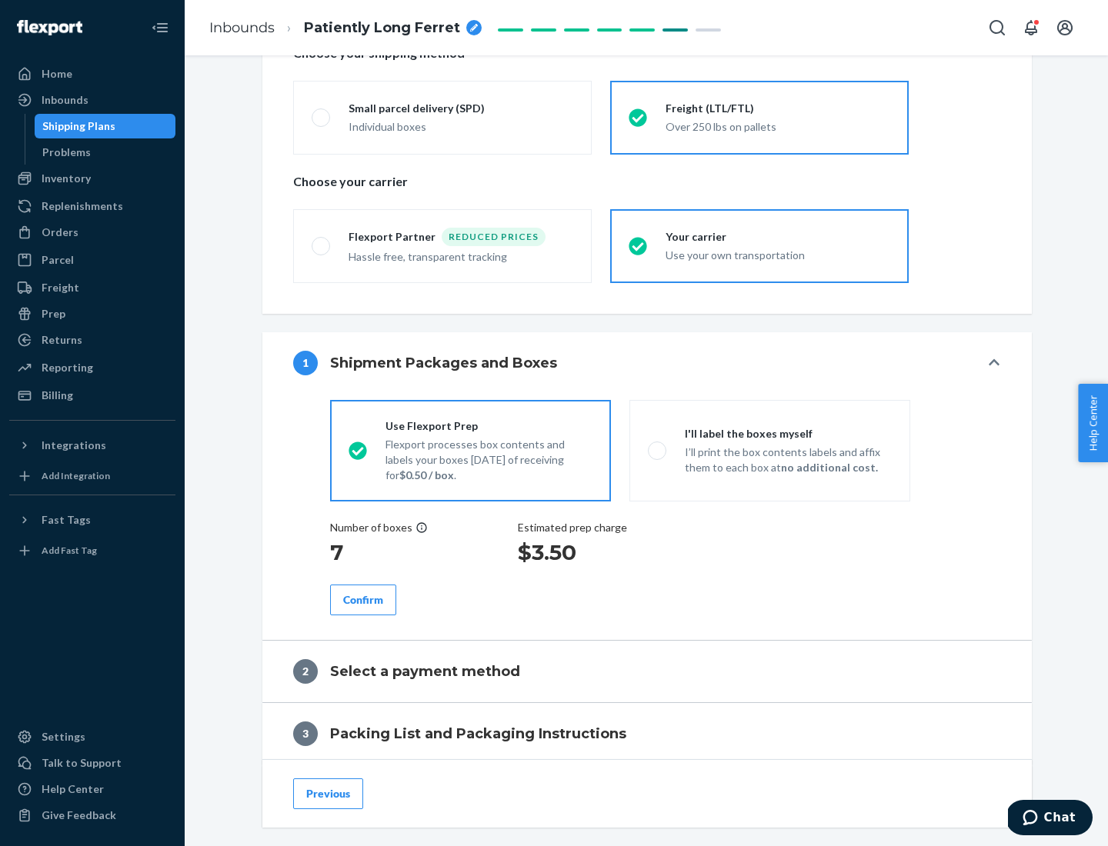
click at [769, 450] on p "I’ll print the box contents labels and affix them to each box at no additional …" at bounding box center [788, 460] width 207 height 31
click at [658, 450] on input "I'll label the boxes myself I’ll print the box contents labels and affix them t…" at bounding box center [653, 450] width 10 height 10
radio input "true"
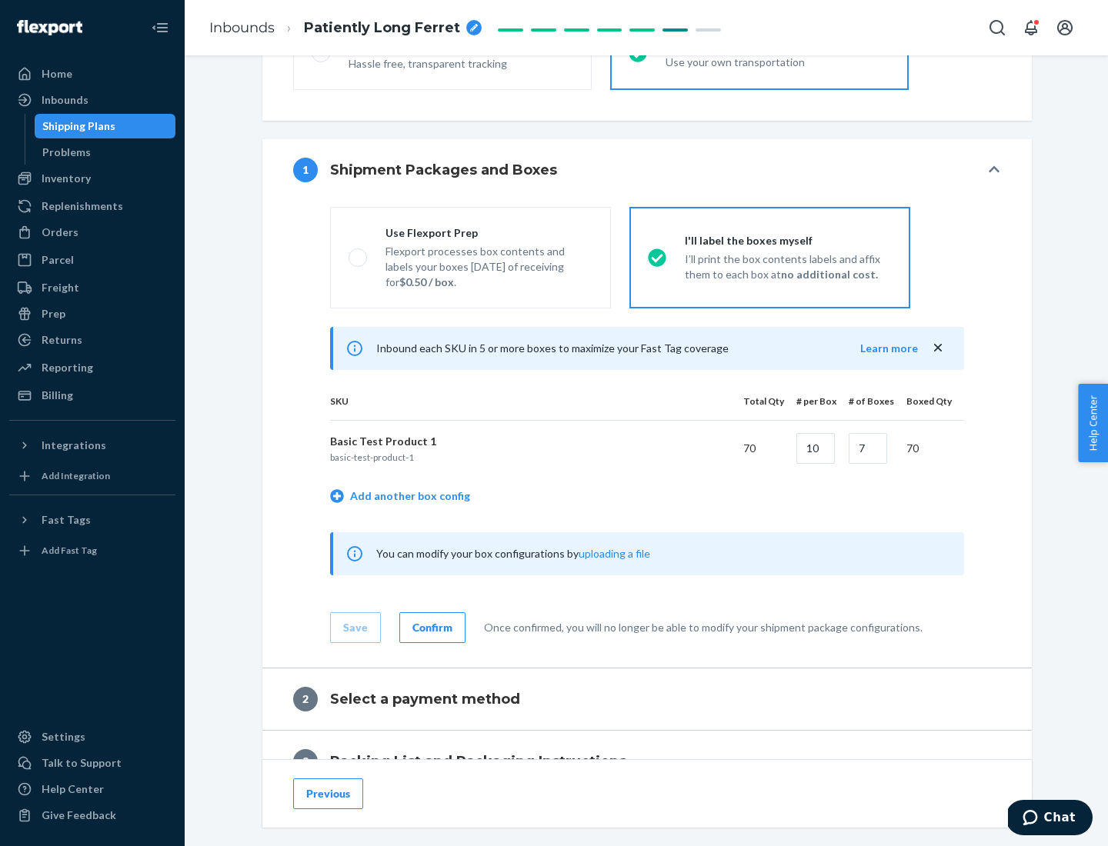
scroll to position [265, 0]
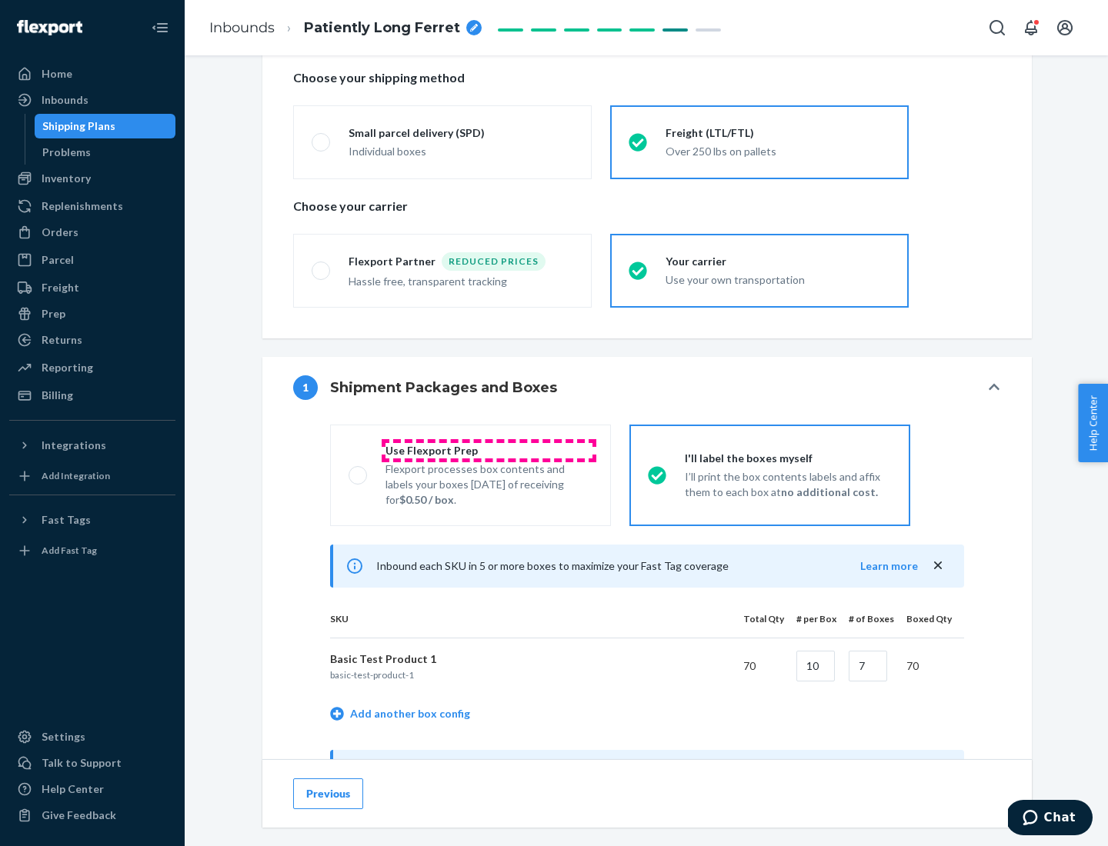
click at [488, 450] on div "Use Flexport Prep" at bounding box center [488, 450] width 207 height 15
click at [358, 470] on input "Use Flexport Prep Flexport processes box contents and labels your boxes [DATE] …" at bounding box center [353, 475] width 10 height 10
radio input "true"
radio input "false"
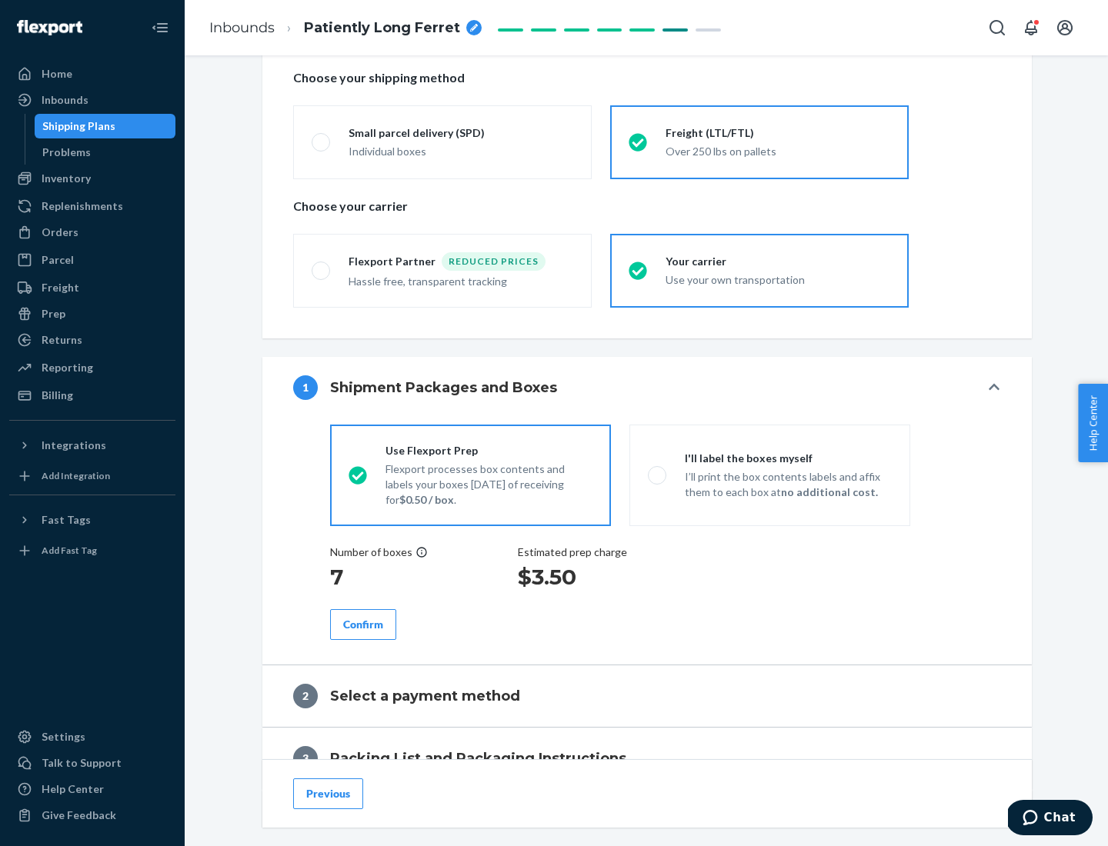
scroll to position [439, 0]
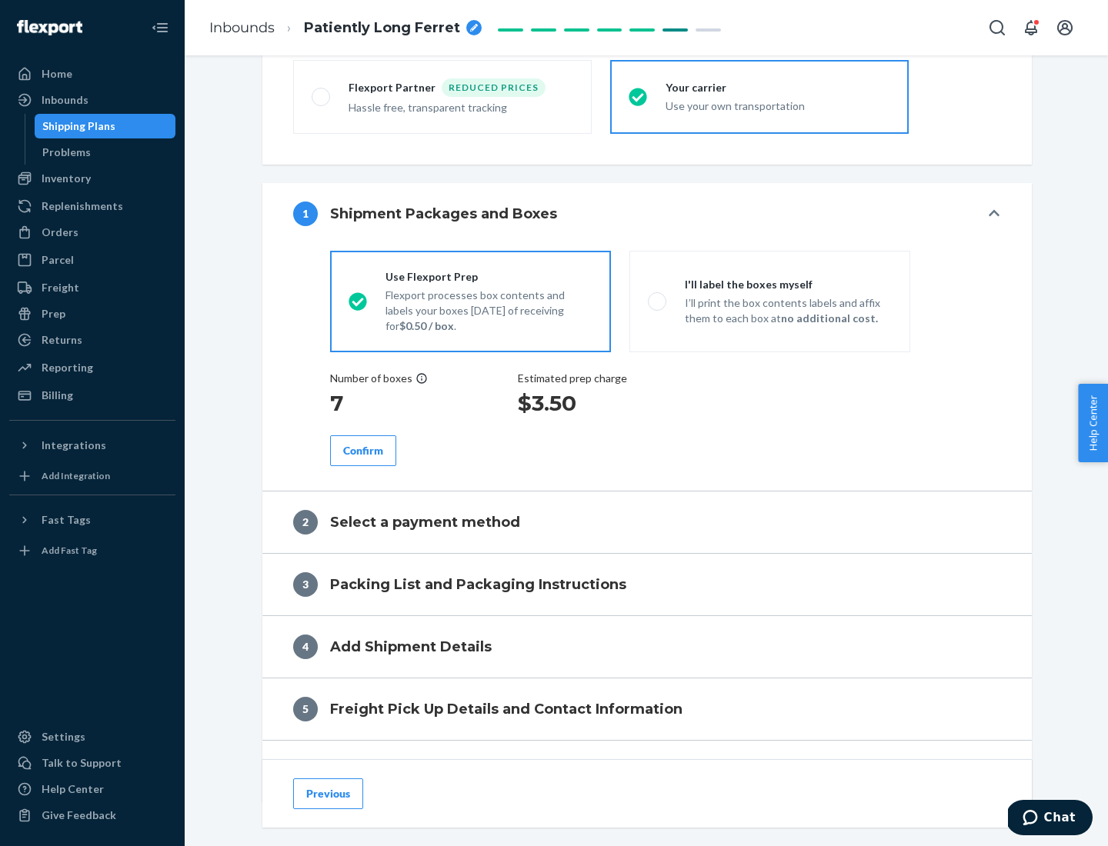
click at [363, 450] on div "Confirm" at bounding box center [363, 450] width 40 height 15
radio input "false"
